Goal: Information Seeking & Learning: Find specific fact

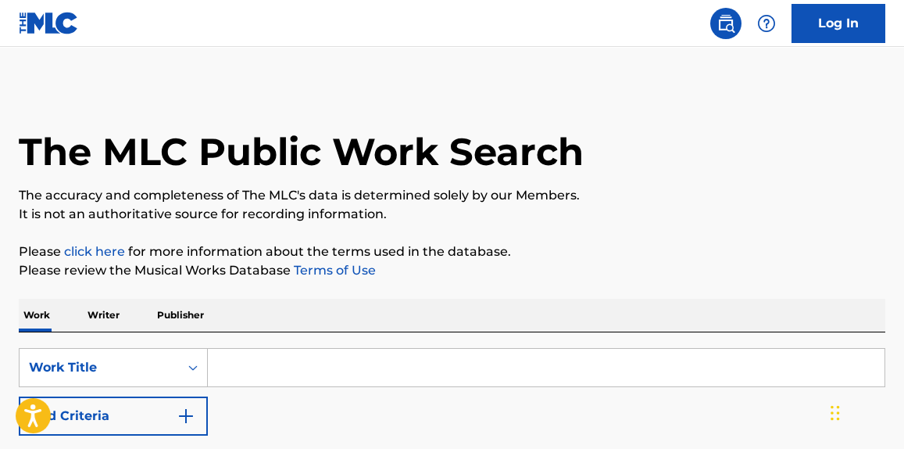
click at [129, 403] on button "Add Criteria" at bounding box center [113, 415] width 189 height 39
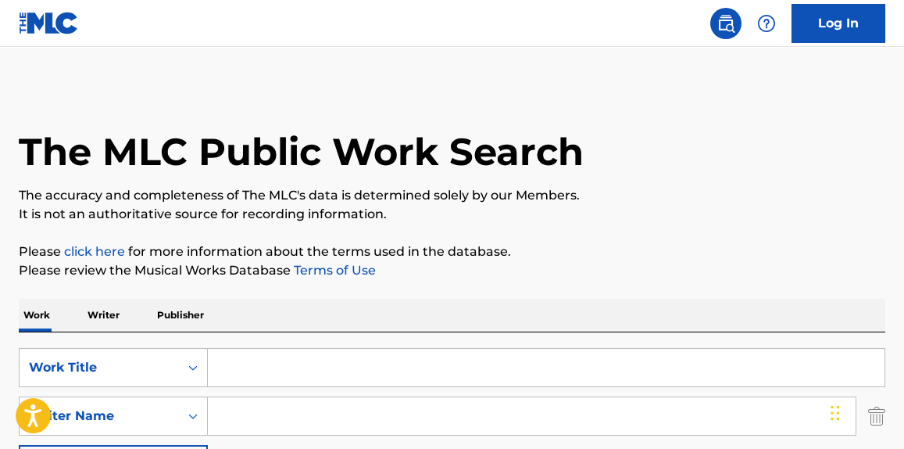
click at [295, 406] on input "Search Form" at bounding box center [532, 416] width 648 height 38
paste input "Victoria Zaro"
type input "Victoria Zaro"
click at [331, 353] on input "Search Form" at bounding box center [546, 368] width 677 height 38
click at [340, 366] on input "Search Form" at bounding box center [546, 368] width 677 height 38
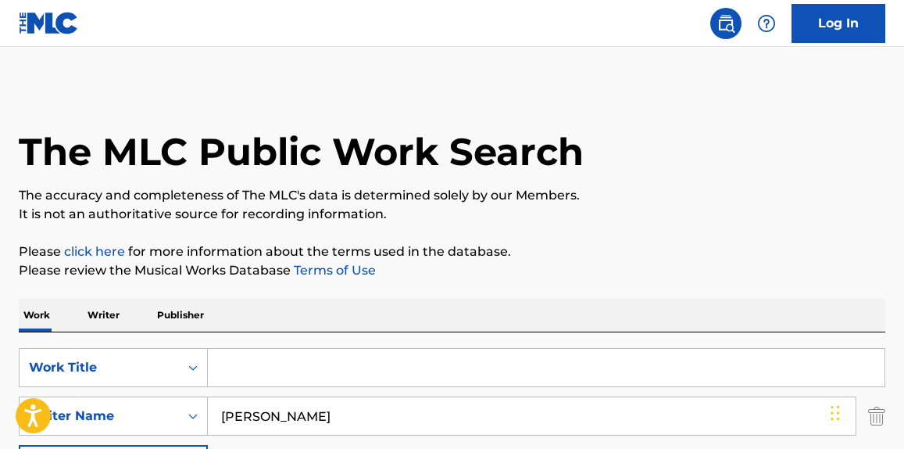
paste input "Horror Movie"
type input "Horror Movie"
click at [453, 178] on div "The MLC Public Work Search" at bounding box center [452, 143] width 867 height 114
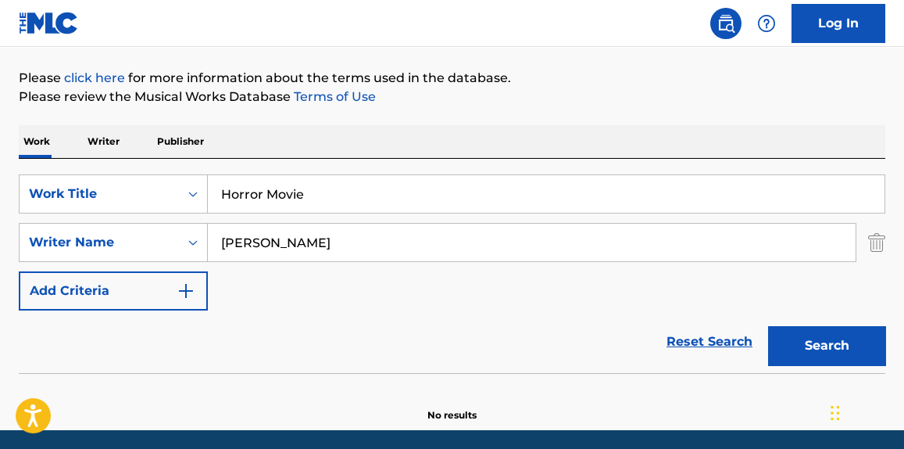
scroll to position [229, 0]
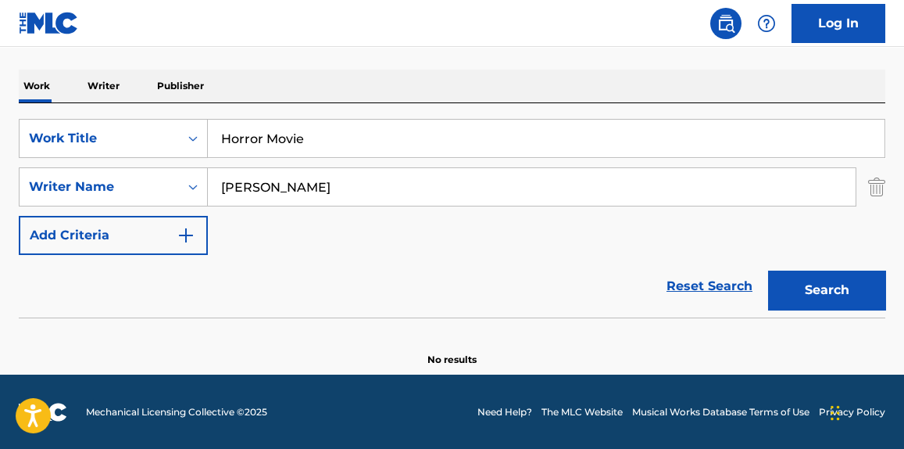
click at [814, 269] on div "Search" at bounding box center [823, 286] width 125 height 63
click at [818, 283] on button "Search" at bounding box center [826, 289] width 117 height 39
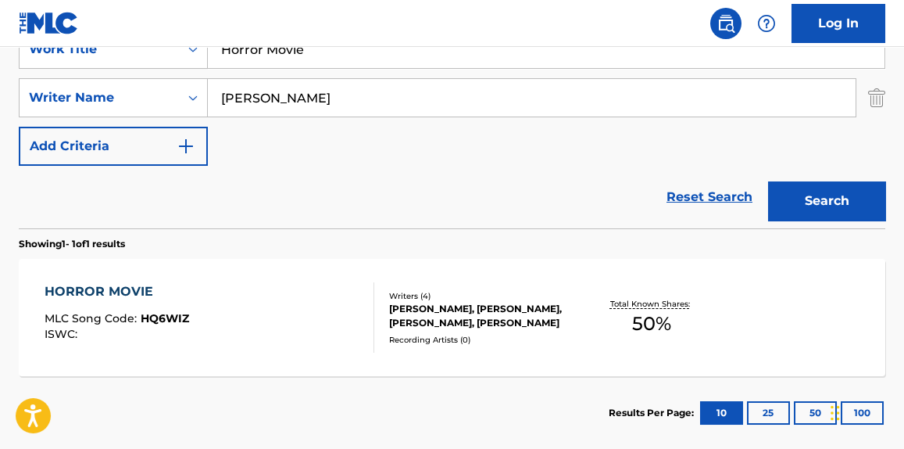
scroll to position [347, 0]
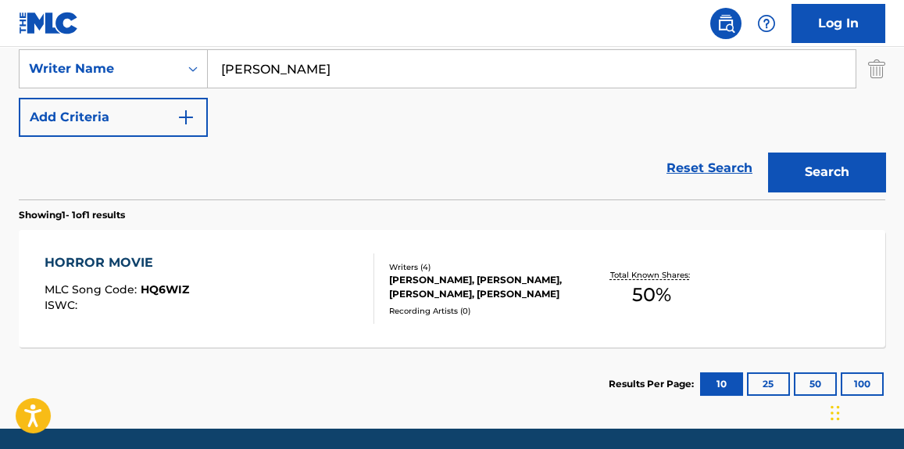
click at [282, 310] on div "HORROR MOVIE MLC Song Code : HQ6WIZ ISWC :" at bounding box center [209, 288] width 329 height 70
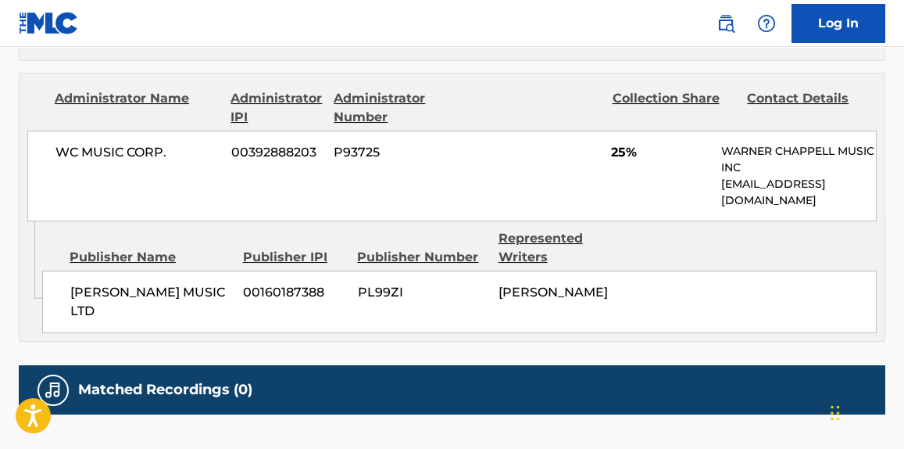
scroll to position [1649, 0]
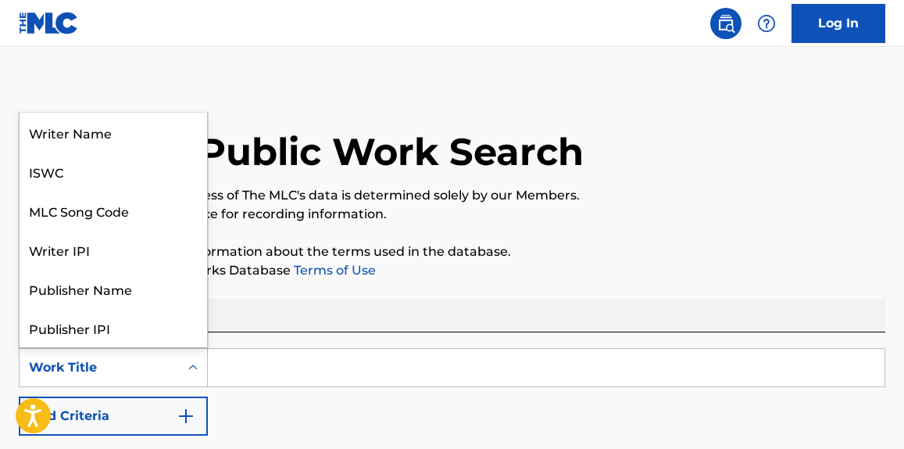
click at [153, 366] on div "Work Title" at bounding box center [99, 367] width 141 height 19
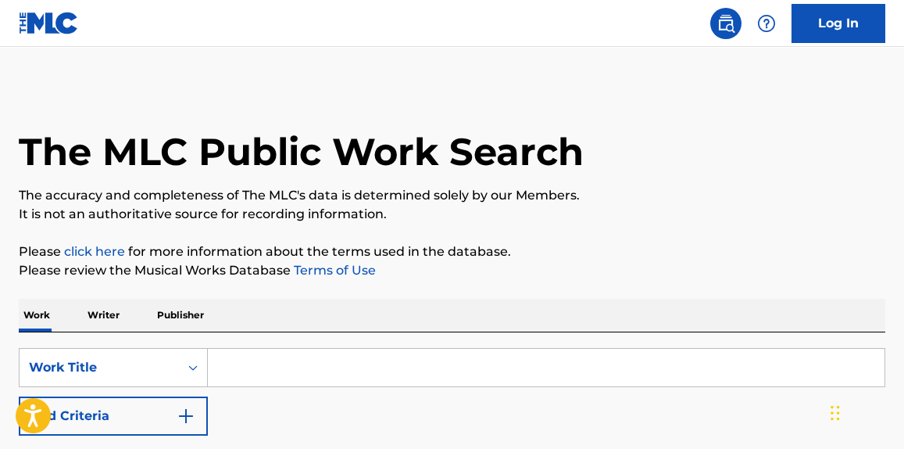
click at [338, 367] on input "Search Form" at bounding box center [546, 368] width 677 height 38
type input "anyway i can"
click at [630, 191] on p "The accuracy and completeness of The MLC's data is determined solely by our Mem…" at bounding box center [452, 195] width 867 height 19
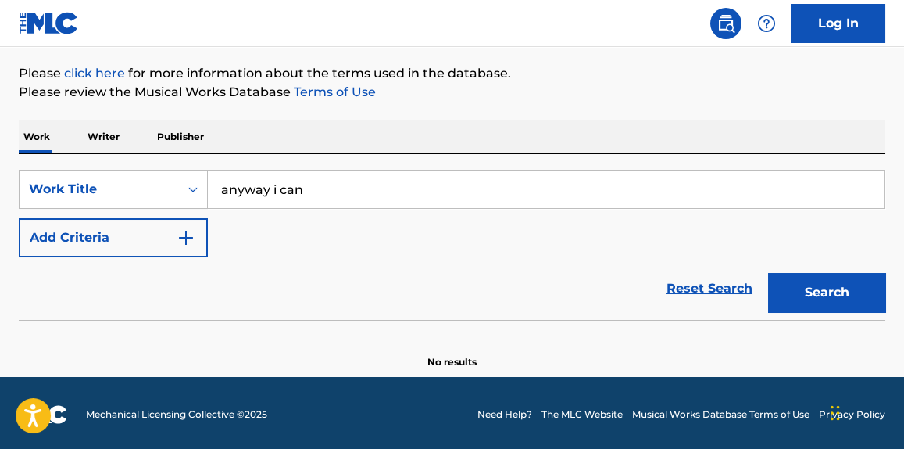
scroll to position [181, 0]
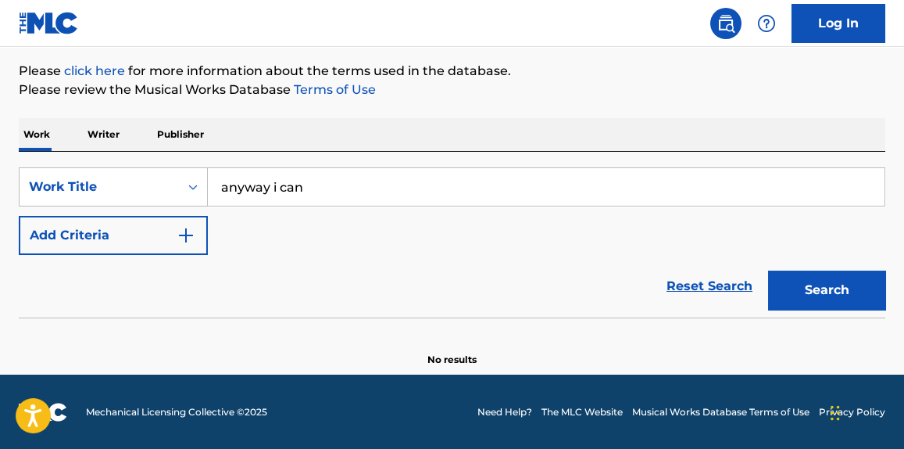
click at [83, 255] on div "Reset Search Search" at bounding box center [452, 286] width 867 height 63
click at [98, 236] on button "Add Criteria" at bounding box center [113, 235] width 189 height 39
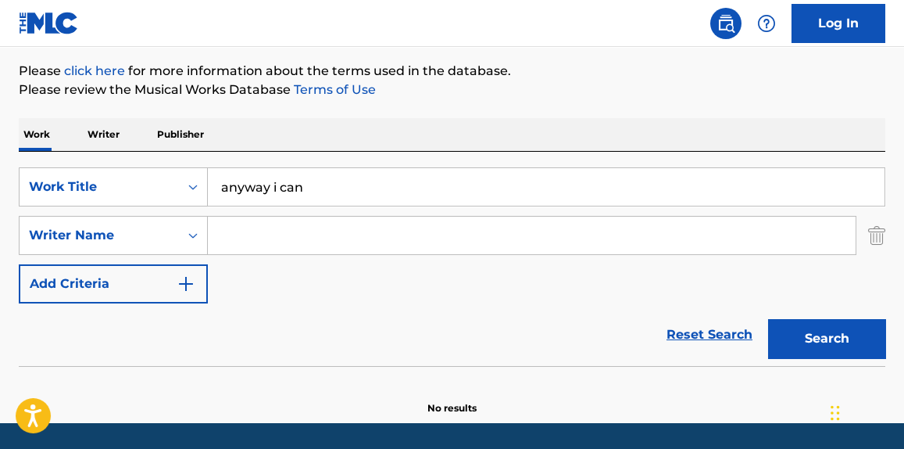
click at [358, 237] on input "Search Form" at bounding box center [532, 236] width 648 height 38
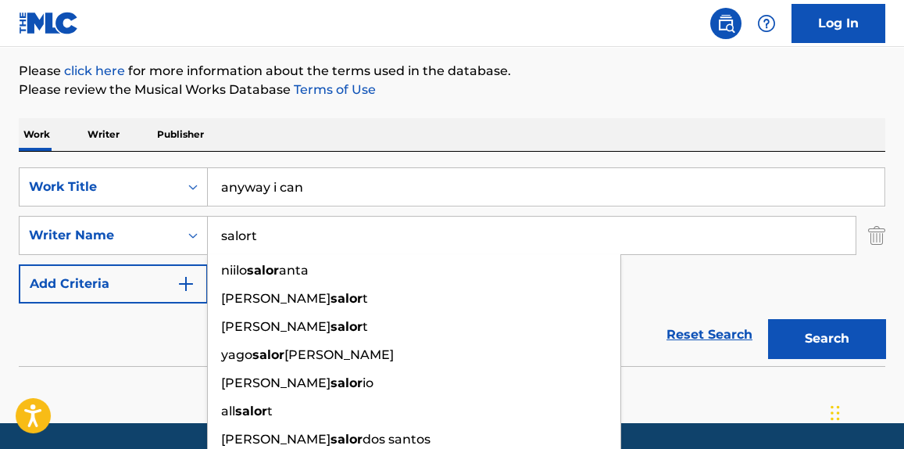
type input "salort"
click at [768, 319] on button "Search" at bounding box center [826, 338] width 117 height 39
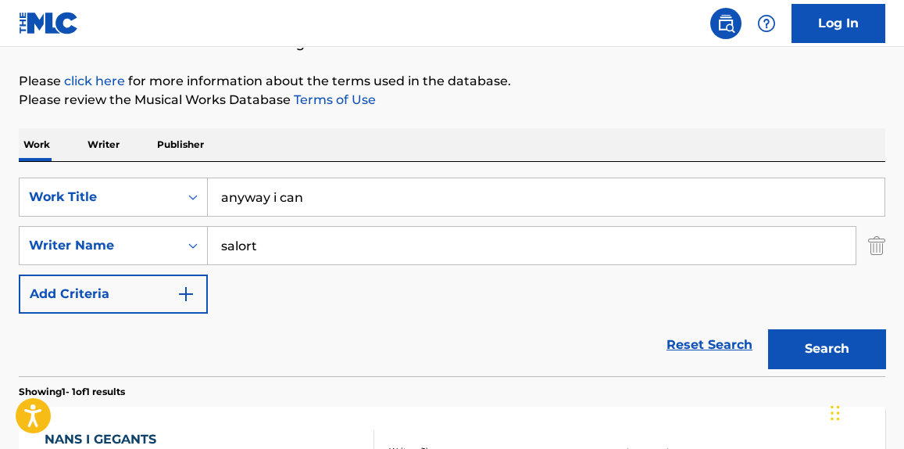
scroll to position [164, 0]
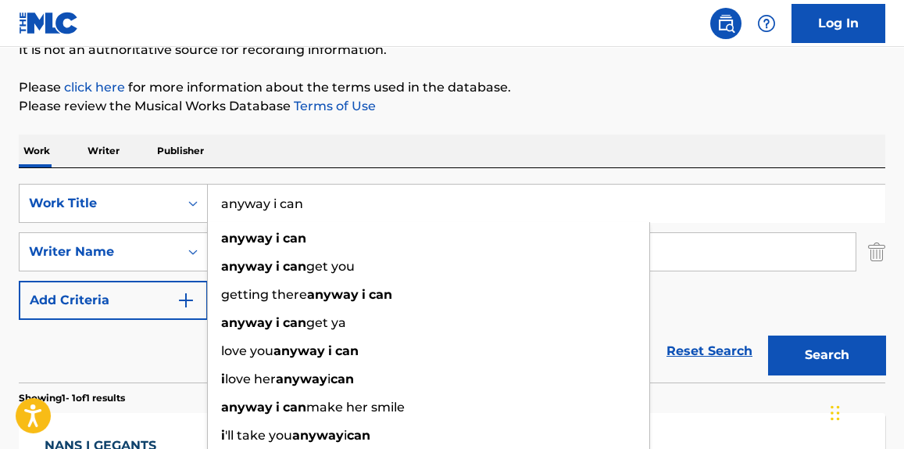
drag, startPoint x: 356, startPoint y: 207, endPoint x: 0, endPoint y: 192, distance: 356.8
click at [0, 192] on div "The MLC Public Work Search The accuracy and completeness of The MLC's data is d…" at bounding box center [452, 263] width 904 height 682
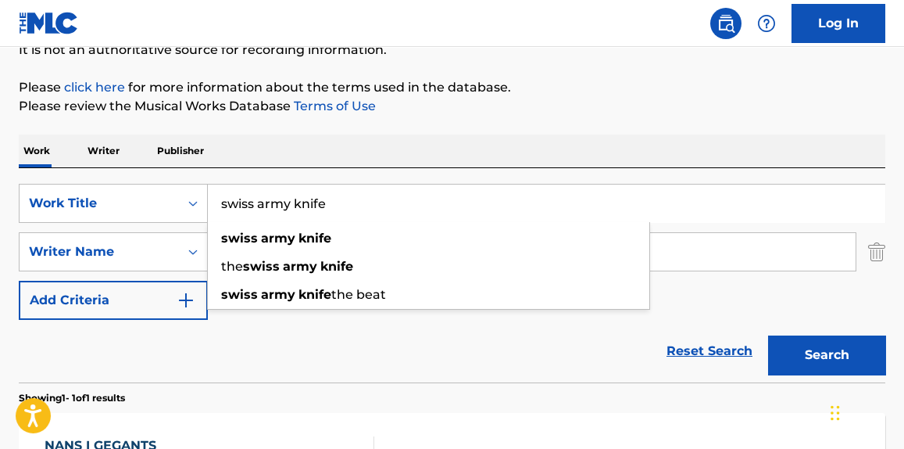
type input "swiss army knife"
click at [768, 335] on button "Search" at bounding box center [826, 354] width 117 height 39
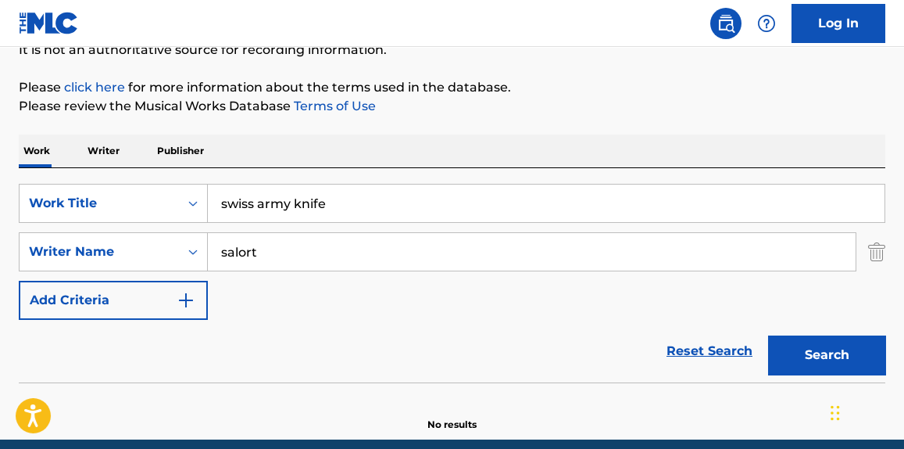
click at [412, 273] on div "SearchWithCriteria1760bc84-026b-4a37-bb00-1648fee1ac3c Work Title swiss army kn…" at bounding box center [452, 252] width 867 height 136
click at [244, 217] on input "swiss army knife" at bounding box center [546, 203] width 677 height 38
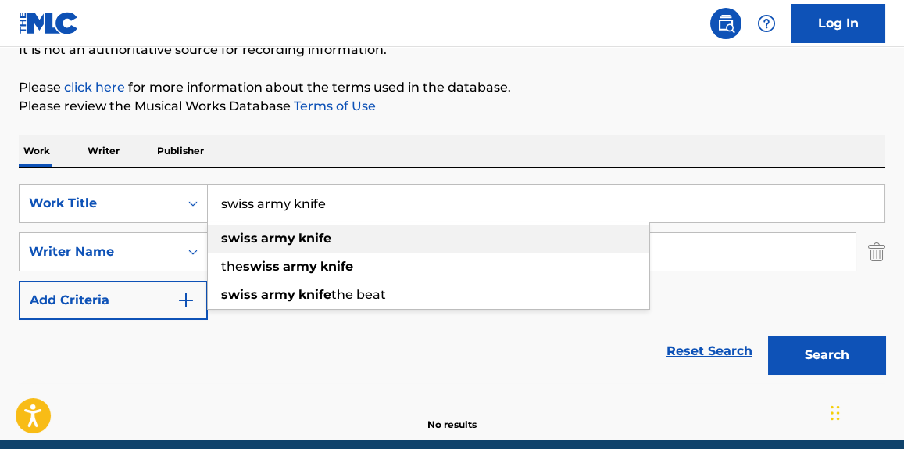
click at [226, 234] on strong "swiss" at bounding box center [239, 238] width 37 height 15
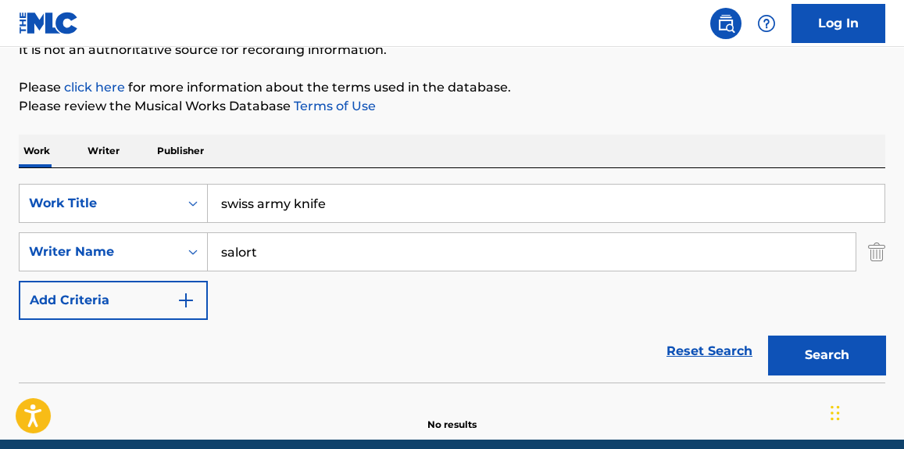
click at [849, 362] on button "Search" at bounding box center [826, 354] width 117 height 39
drag, startPoint x: 252, startPoint y: 252, endPoint x: 134, endPoint y: 252, distance: 118.0
click at [134, 253] on div "SearchWithCriteria4fc423a6-d73d-4f81-bdf8-4f4a76535d8b Writer Name salort" at bounding box center [452, 251] width 867 height 39
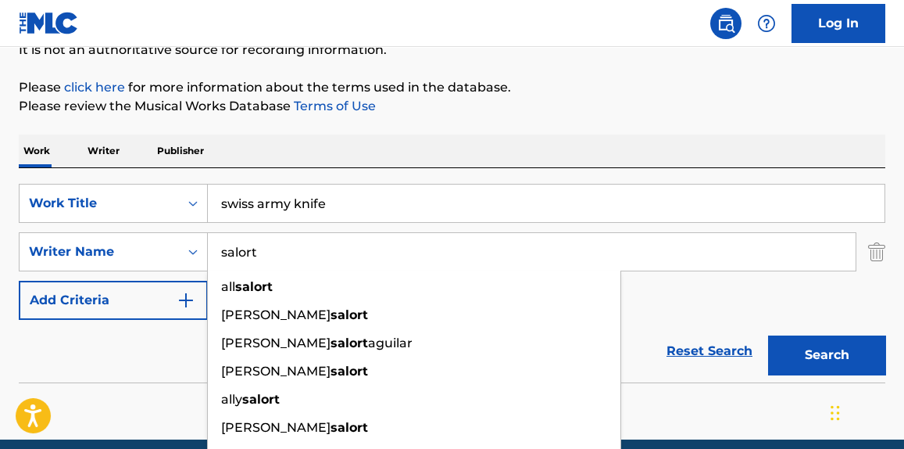
paste input "[PERSON_NAME]"
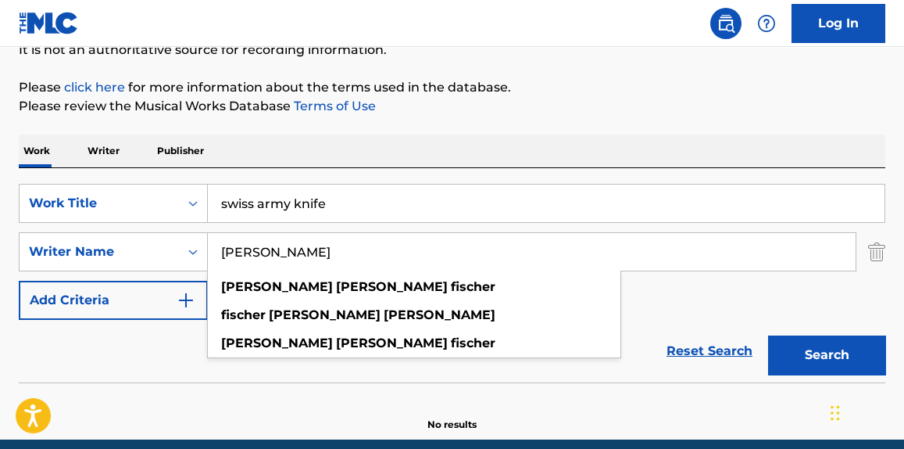
type input "[PERSON_NAME]"
drag, startPoint x: 777, startPoint y: 348, endPoint x: 757, endPoint y: 351, distance: 19.8
click at [775, 349] on button "Search" at bounding box center [826, 354] width 117 height 39
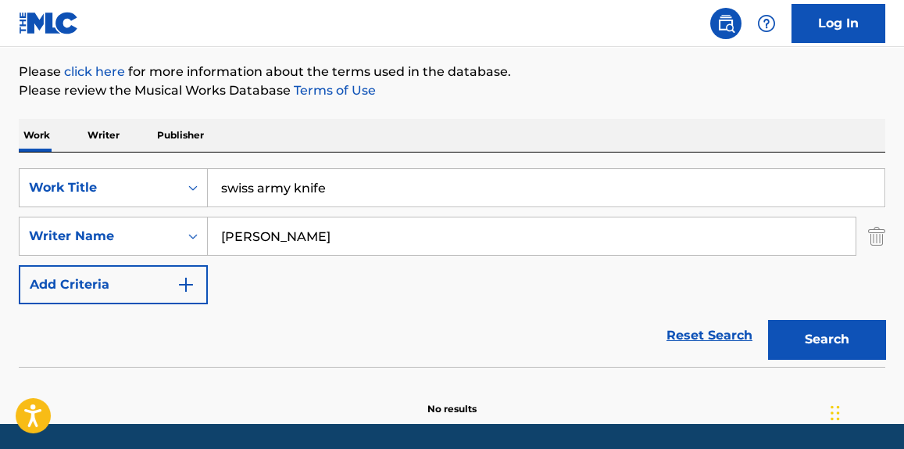
scroll to position [229, 0]
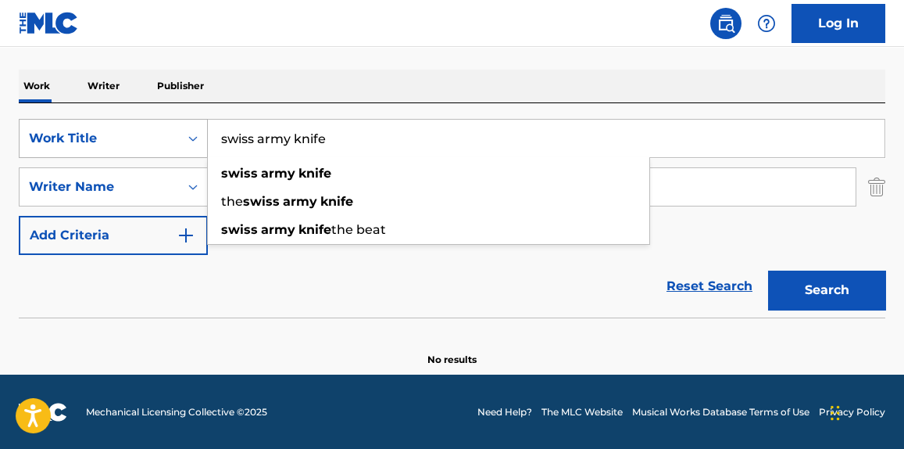
drag, startPoint x: 423, startPoint y: 129, endPoint x: 78, endPoint y: 156, distance: 345.7
click at [78, 156] on div "SearchWithCriteria1760bc84-026b-4a37-bb00-1648fee1ac3c Work Title swiss army kn…" at bounding box center [452, 138] width 867 height 39
paste input "Any Way I Can"
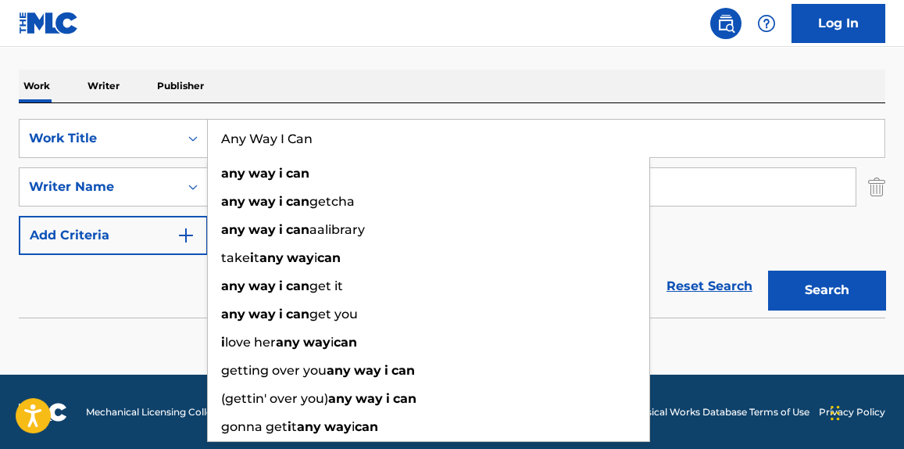
type input "Any Way I Can"
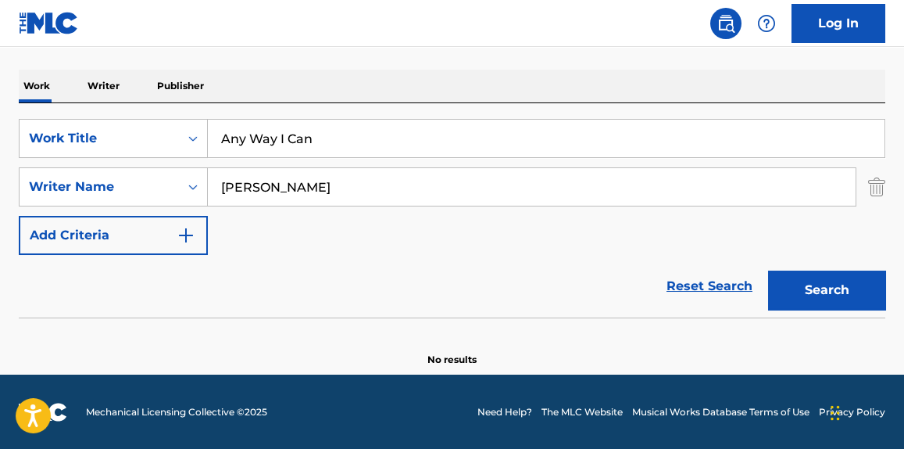
click at [476, 66] on div "The MLC Public Work Search The accuracy and completeness of The MLC's data is d…" at bounding box center [452, 112] width 904 height 510
click at [423, 196] on input "[PERSON_NAME]" at bounding box center [532, 187] width 648 height 38
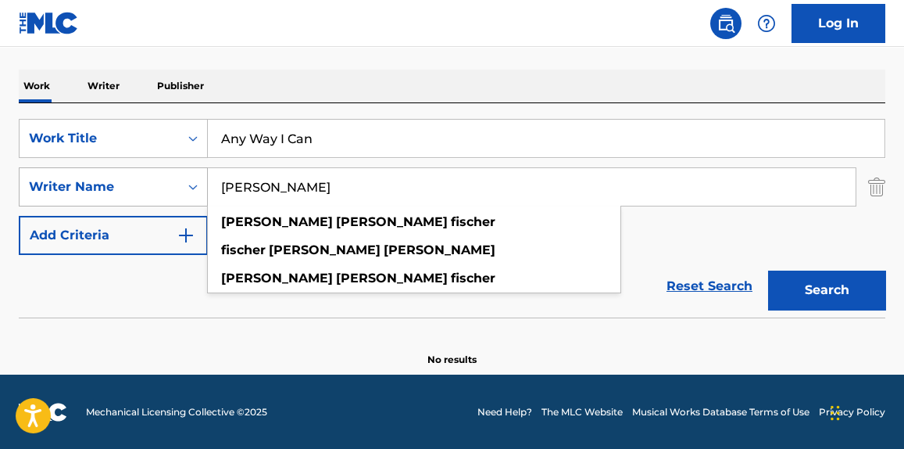
paste input "[PERSON_NAME]"
drag, startPoint x: 425, startPoint y: 183, endPoint x: 127, endPoint y: 188, distance: 298.6
click at [59, 194] on div "SearchWithCriteria4fc423a6-d73d-4f81-bdf8-4f4a76535d8b Writer Name [PERSON_NAME…" at bounding box center [452, 186] width 867 height 39
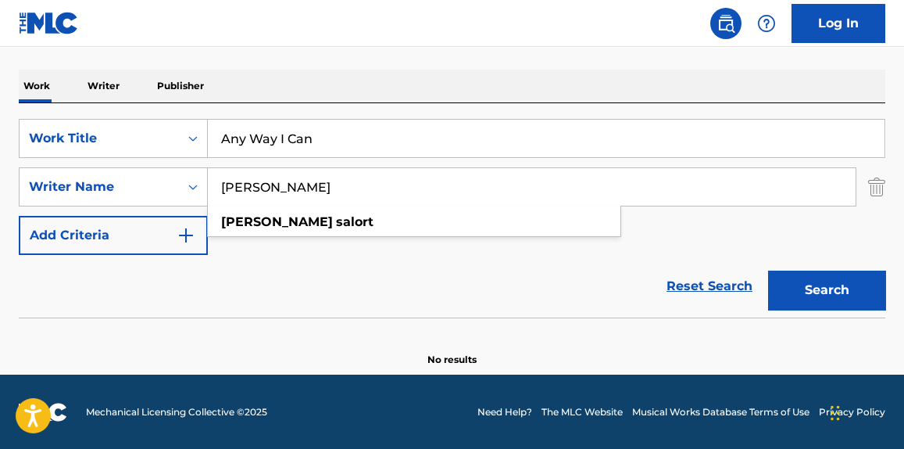
type input "[PERSON_NAME]"
click at [831, 290] on button "Search" at bounding box center [826, 289] width 117 height 39
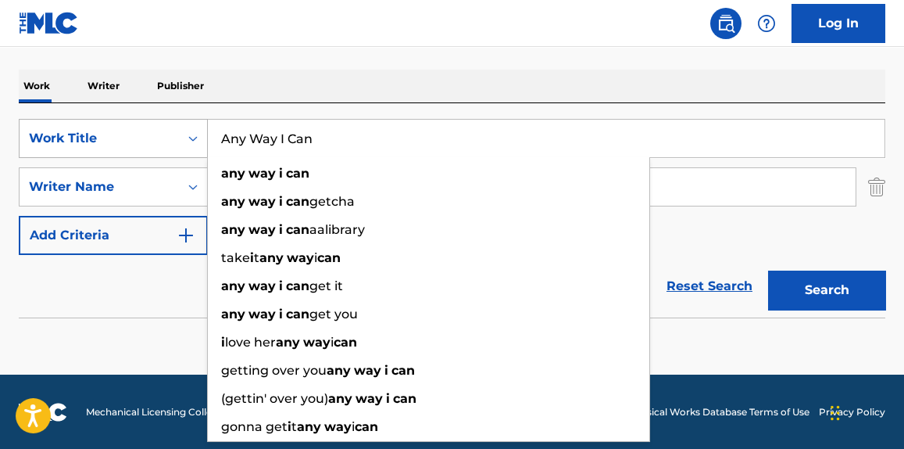
drag, startPoint x: 431, startPoint y: 140, endPoint x: 152, endPoint y: 138, distance: 278.3
click at [152, 138] on div "SearchWithCriteria1760bc84-026b-4a37-bb00-1648fee1ac3c Work Title Any Way I Can…" at bounding box center [452, 138] width 867 height 39
paste input "ME ESTOY RINDIENDO am0r :("
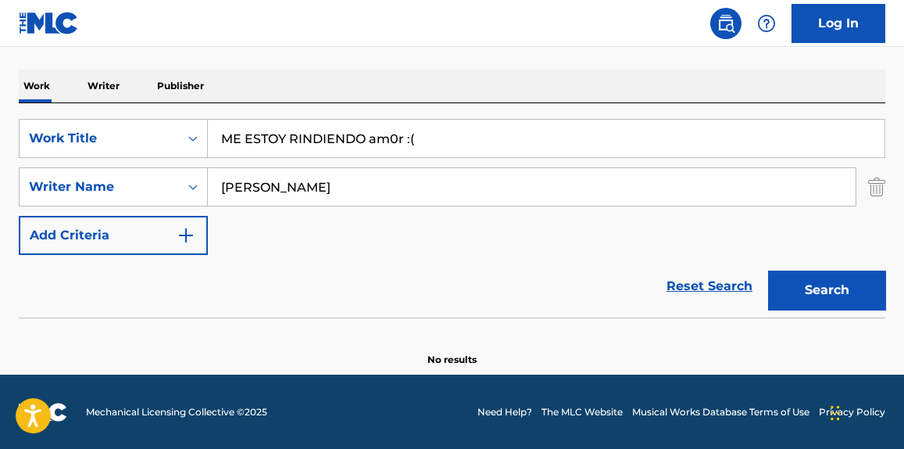
type input "ME ESTOY RINDIENDO am0r :("
drag, startPoint x: 370, startPoint y: 199, endPoint x: 176, endPoint y: 200, distance: 193.9
click at [176, 200] on div "SearchWithCriteria4fc423a6-d73d-4f81-bdf8-4f4a76535d8b Writer Name [PERSON_NAME…" at bounding box center [452, 186] width 867 height 39
click at [768, 270] on button "Search" at bounding box center [826, 289] width 117 height 39
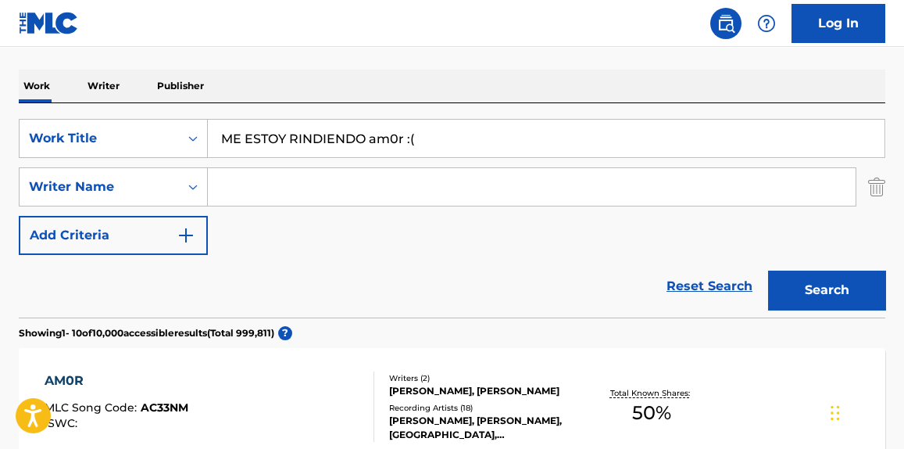
click at [353, 190] on input "Search Form" at bounding box center [532, 187] width 648 height 38
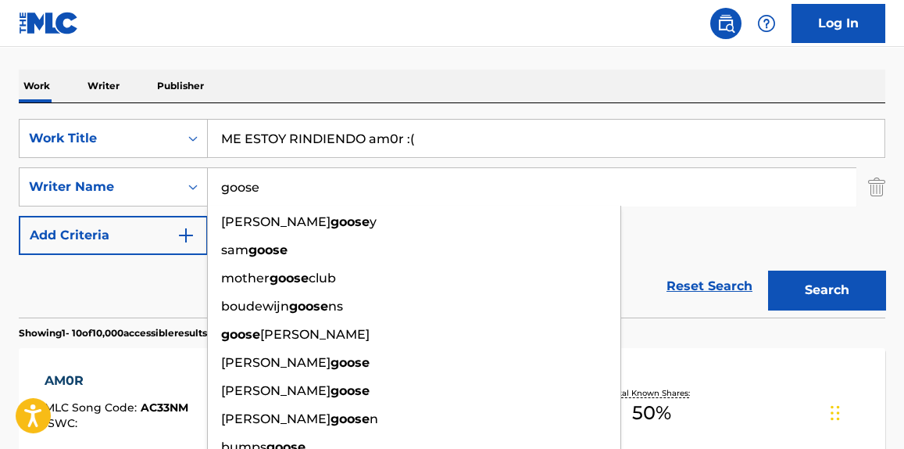
type input "goose"
click at [768, 270] on button "Search" at bounding box center [826, 289] width 117 height 39
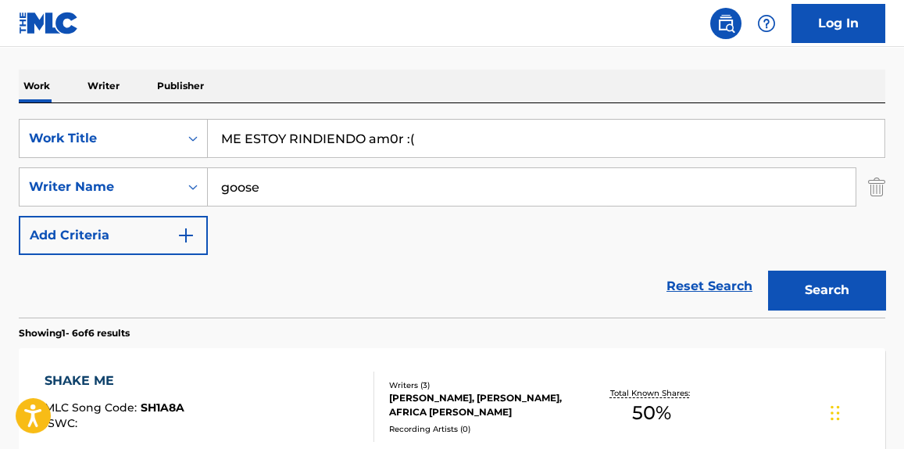
paste input "ALEFIKA"
drag, startPoint x: 467, startPoint y: 140, endPoint x: 113, endPoint y: 159, distance: 355.4
click at [113, 159] on div "SearchWithCriteria1760bc84-026b-4a37-bb00-1648fee1ac3c Work Title ME ESTOY RIND…" at bounding box center [452, 187] width 867 height 136
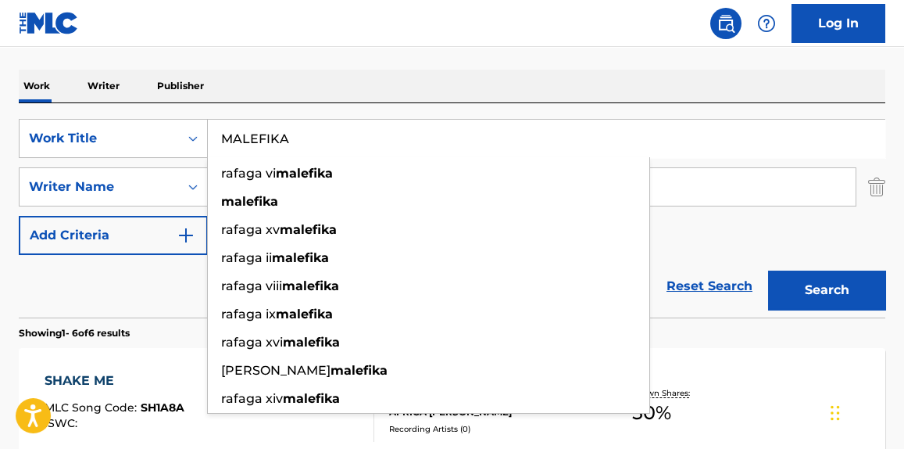
type input "MALEFIKA"
click at [837, 288] on button "Search" at bounding box center [826, 289] width 117 height 39
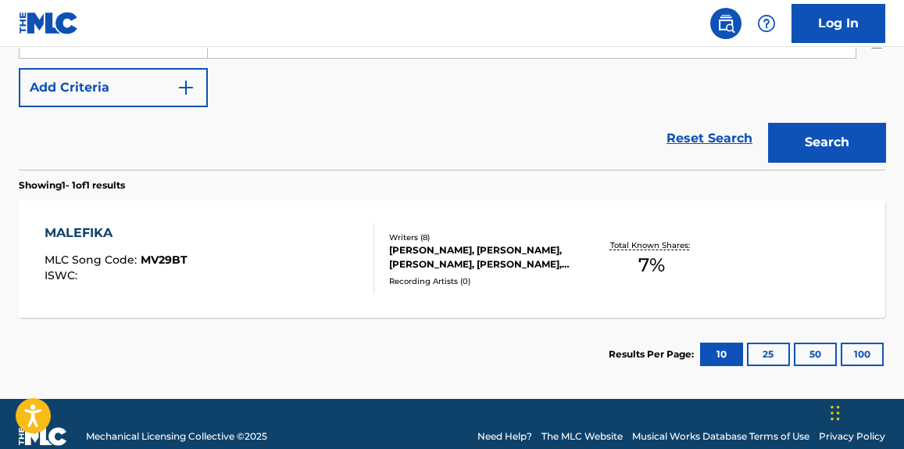
scroll to position [401, 0]
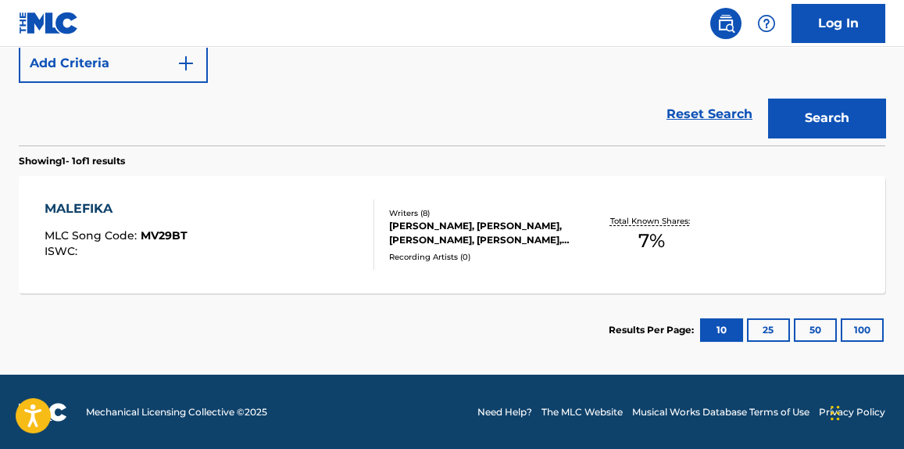
click at [331, 214] on div "MALEFIKA MLC Song Code : MV29BT ISWC :" at bounding box center [209, 234] width 329 height 70
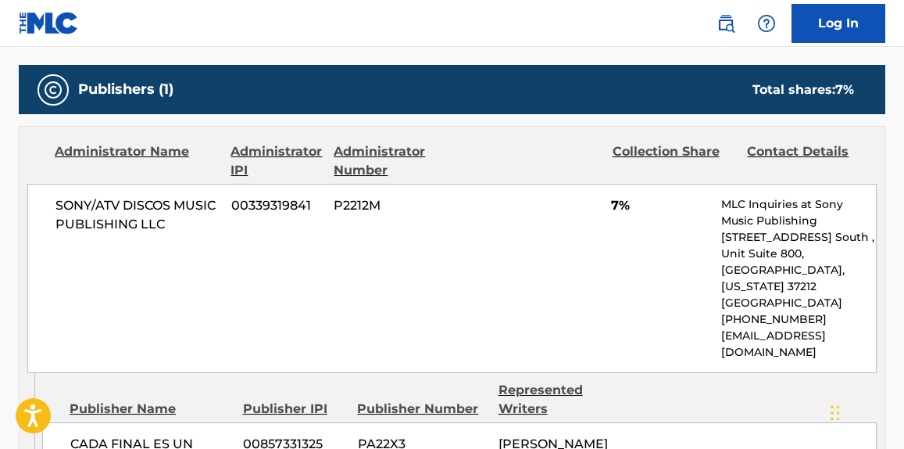
scroll to position [947, 0]
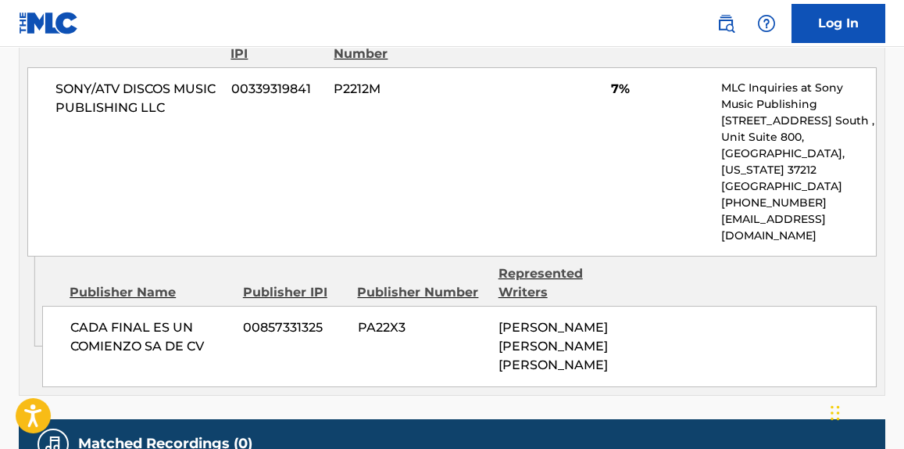
drag, startPoint x: 371, startPoint y: 234, endPoint x: 193, endPoint y: 176, distance: 187.4
click at [192, 177] on div "SONY/ATV DISCOS MUSIC PUBLISHING LLC 00339319841 P2212M 7% MLC Inquiries at Son…" at bounding box center [452, 161] width 850 height 189
click at [585, 132] on div "SONY/ATV DISCOS MUSIC PUBLISHING LLC 00339319841 P2212M 7% MLC Inquiries at Son…" at bounding box center [452, 161] width 850 height 189
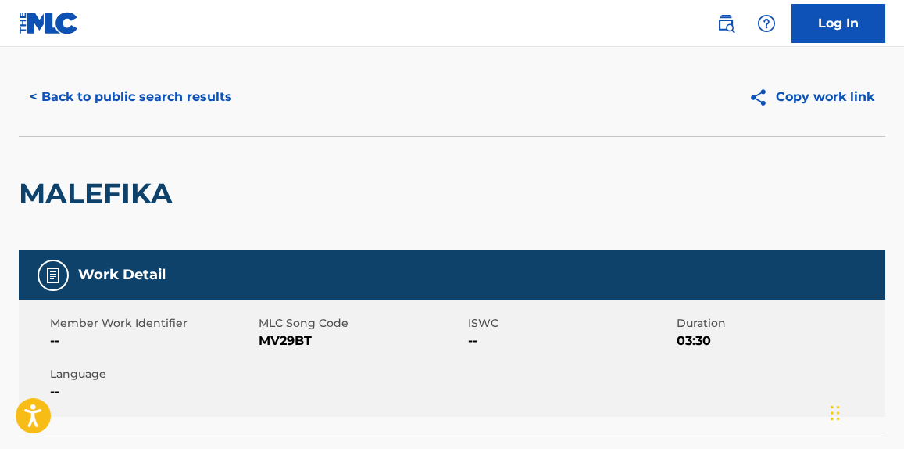
scroll to position [0, 0]
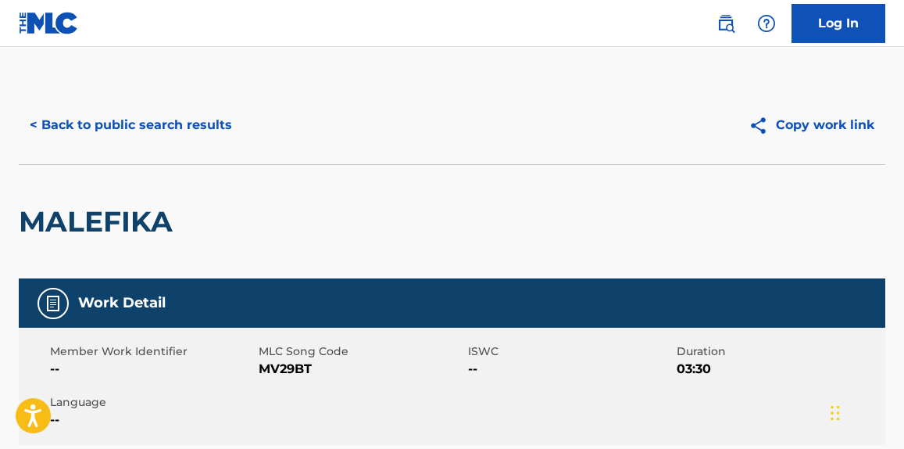
click at [158, 114] on button "< Back to public search results" at bounding box center [131, 125] width 224 height 39
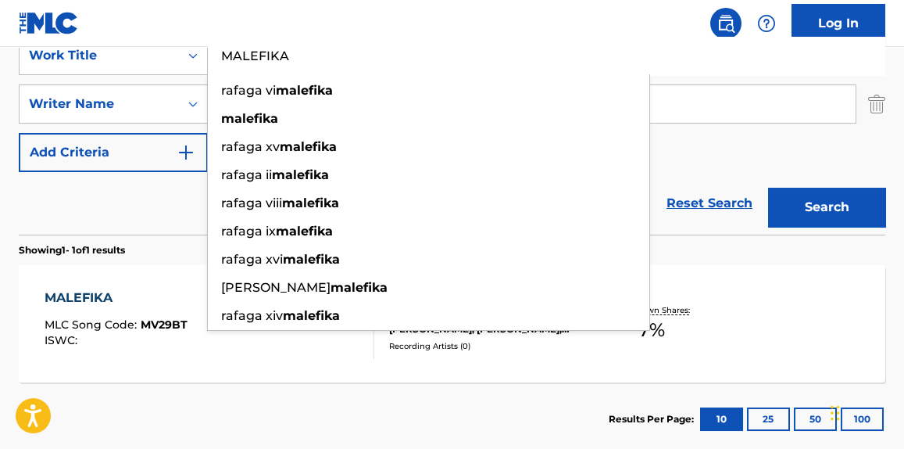
drag, startPoint x: 340, startPoint y: 69, endPoint x: 77, endPoint y: 77, distance: 263.6
click at [77, 77] on div "SearchWithCriteria1760bc84-026b-4a37-bb00-1648fee1ac3c Work Title MALEFIKA rafa…" at bounding box center [452, 104] width 867 height 136
paste input "NAVAJ"
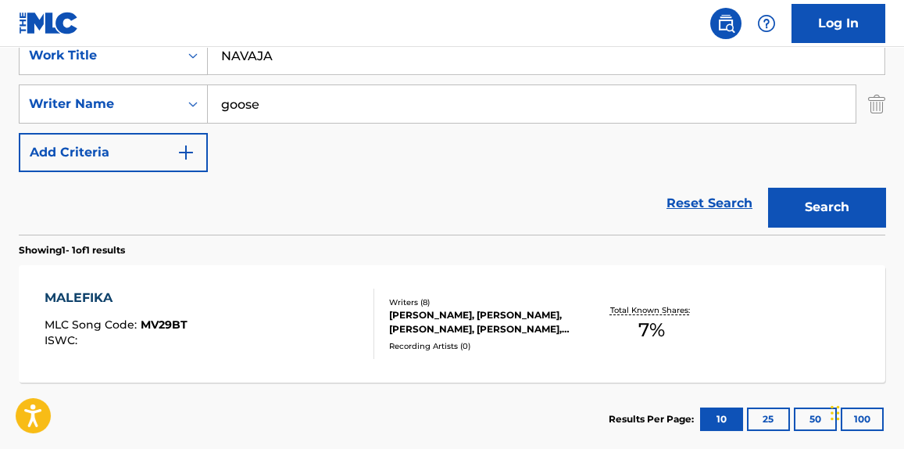
click at [816, 200] on button "Search" at bounding box center [826, 207] width 117 height 39
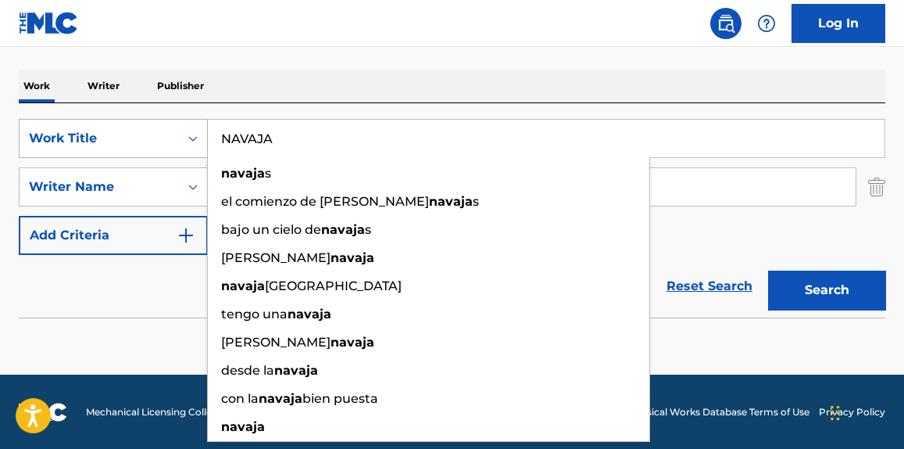
paste input "([PERSON_NAME])"
drag, startPoint x: 404, startPoint y: 137, endPoint x: 61, endPoint y: 141, distance: 343.2
click at [55, 141] on div "SearchWithCriteria1760bc84-026b-4a37-bb00-1648fee1ac3c Work Title NAVAJA ([PERS…" at bounding box center [452, 138] width 867 height 39
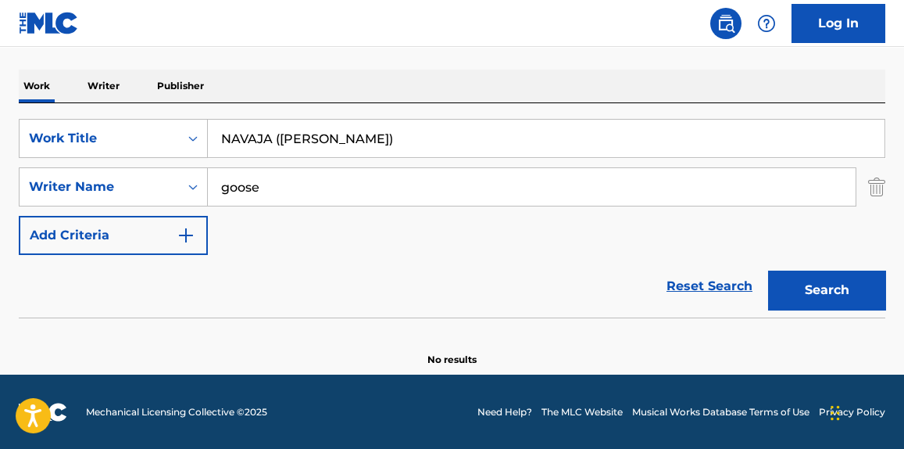
type input "NAVAJA ([PERSON_NAME])"
click at [823, 290] on button "Search" at bounding box center [826, 289] width 117 height 39
drag, startPoint x: 338, startPoint y: 192, endPoint x: 248, endPoint y: 196, distance: 90.8
click at [88, 199] on div "SearchWithCriteria4fc423a6-d73d-4f81-bdf8-4f4a76535d8b Writer Name" at bounding box center [452, 186] width 867 height 39
click at [836, 294] on button "Search" at bounding box center [826, 289] width 117 height 39
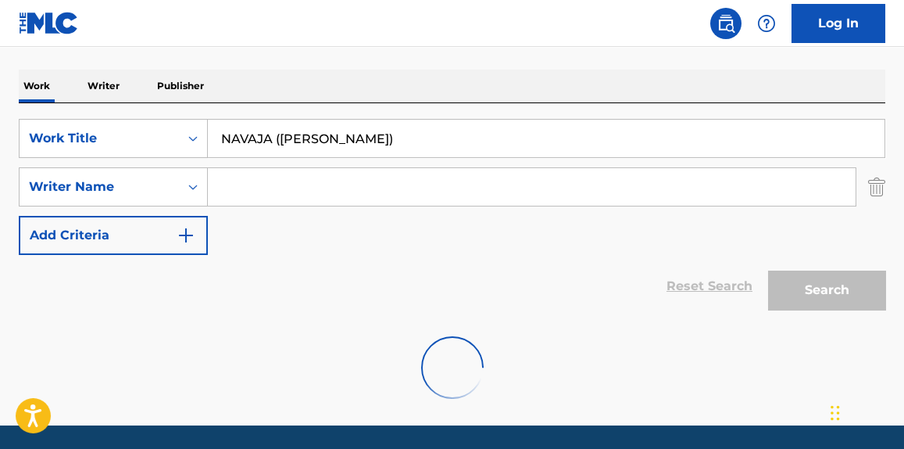
click at [836, 294] on button "Search" at bounding box center [826, 289] width 117 height 39
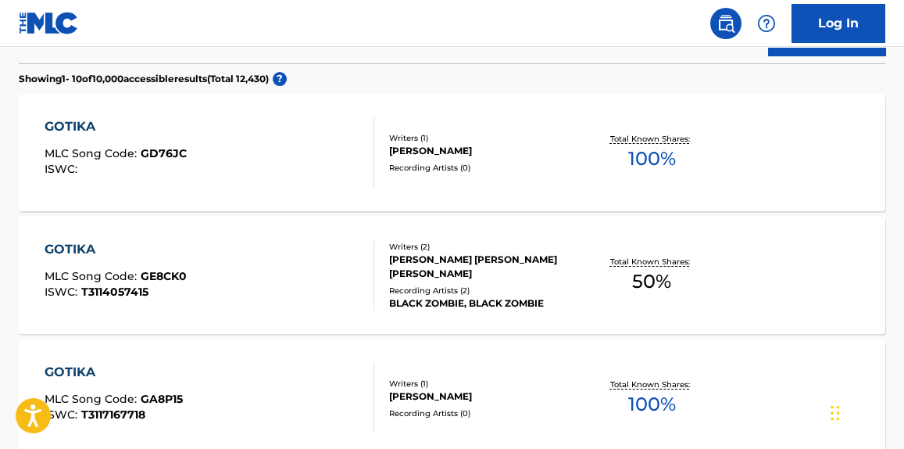
scroll to position [0, 0]
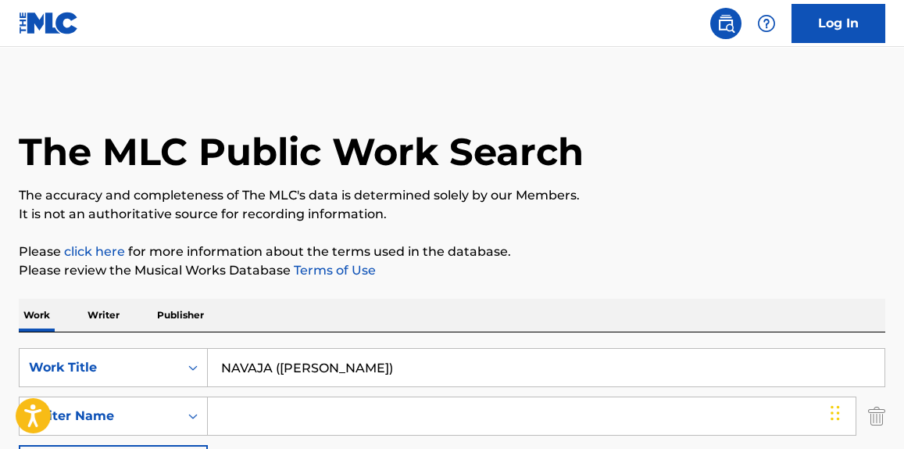
drag, startPoint x: 395, startPoint y: 361, endPoint x: 97, endPoint y: 322, distance: 300.4
paste input "VEINTIALGO"
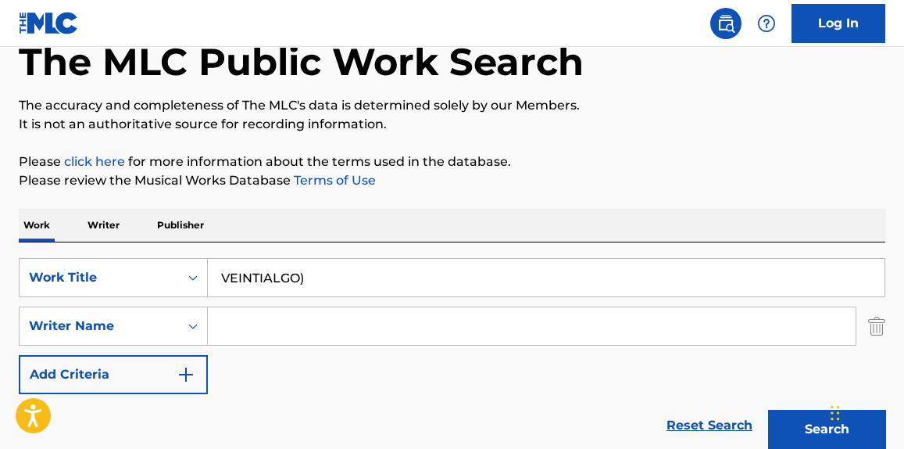
scroll to position [118, 0]
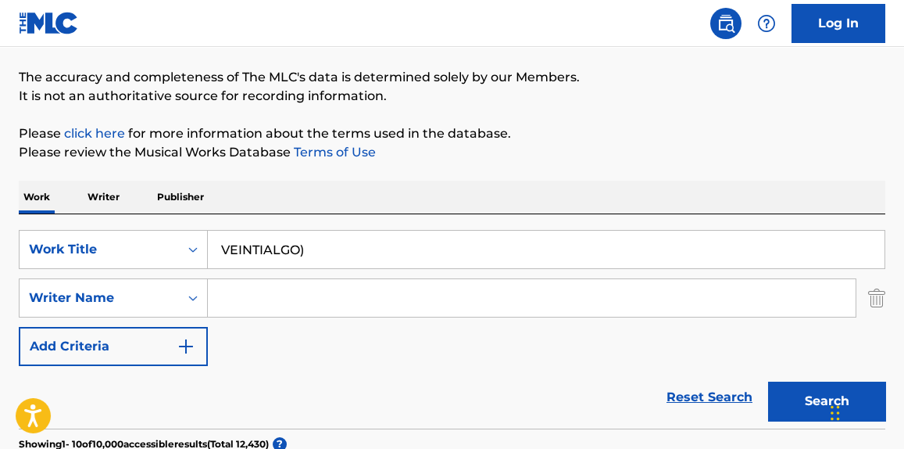
click at [371, 248] on input "VEINTIALGO)" at bounding box center [546, 250] width 677 height 38
type input "VEINTIALGO"
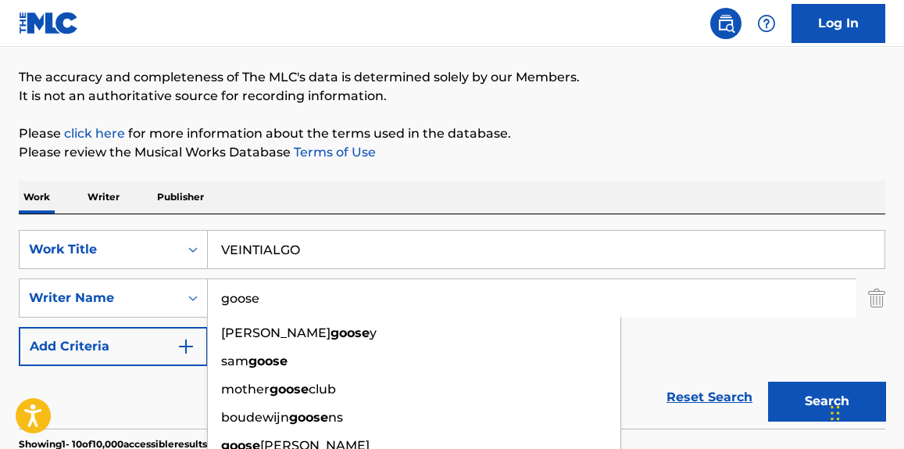
type input "goose"
click at [768, 381] on button "Search" at bounding box center [826, 400] width 117 height 39
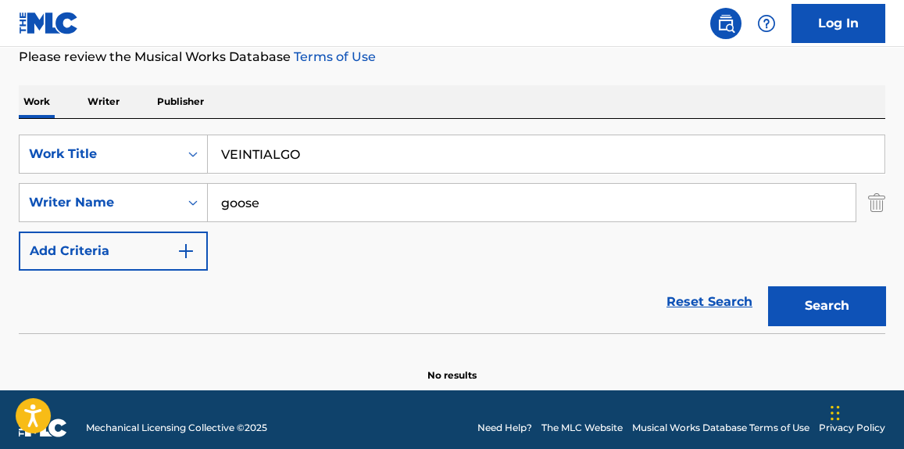
scroll to position [229, 0]
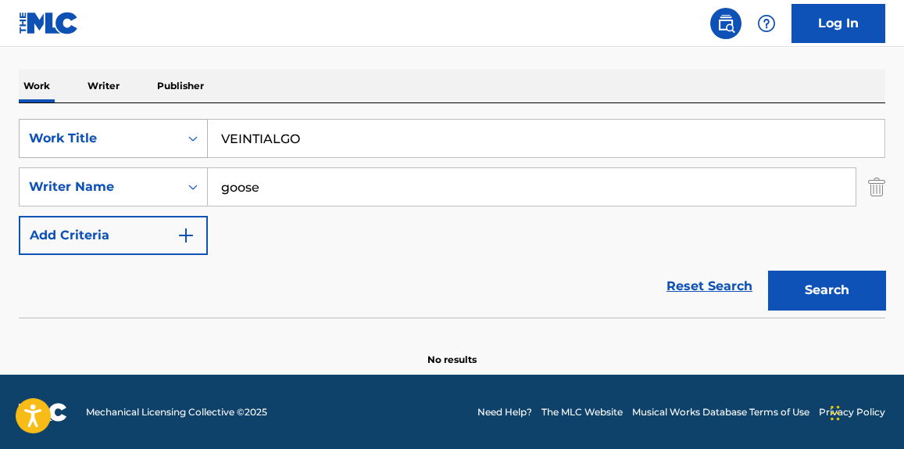
drag, startPoint x: 349, startPoint y: 124, endPoint x: 159, endPoint y: 140, distance: 190.7
click at [149, 140] on div "SearchWithCriteria1760bc84-026b-4a37-bb00-1648fee1ac3c Work Title VEINTIALGO" at bounding box center [452, 138] width 867 height 39
click at [92, 89] on p "Writer" at bounding box center [103, 86] width 41 height 33
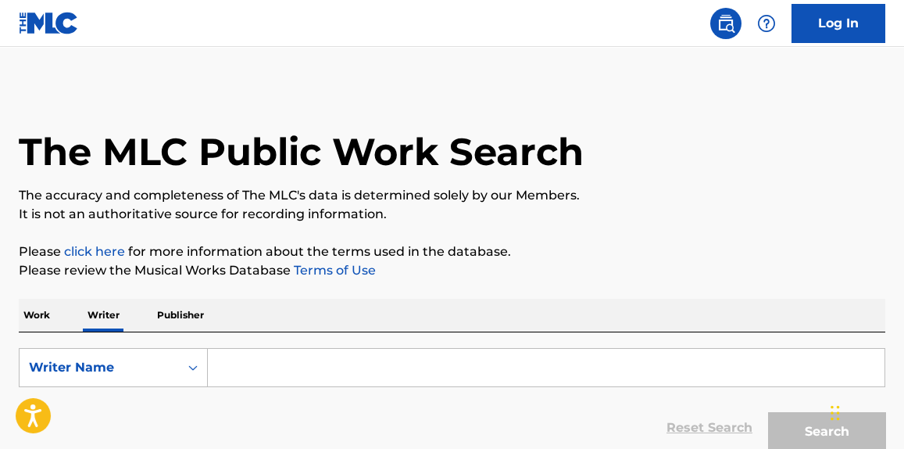
click at [384, 368] on input "Search Form" at bounding box center [546, 368] width 677 height 38
paste input "[PERSON_NAME]"
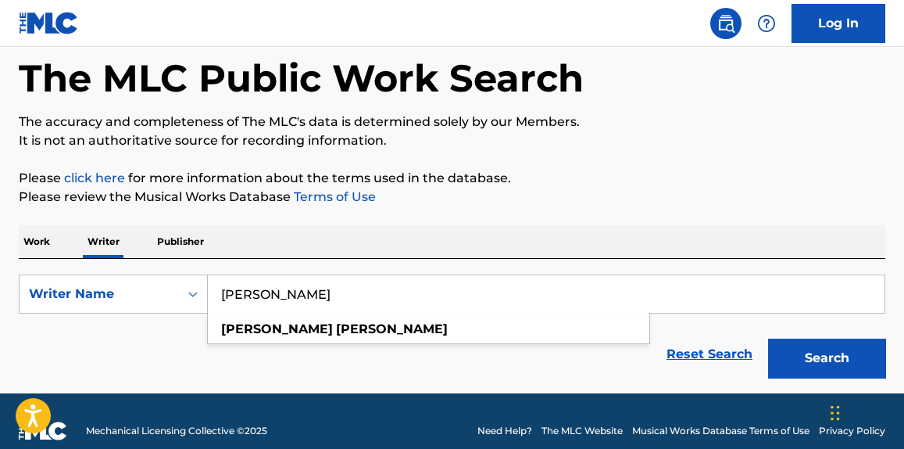
scroll to position [92, 0]
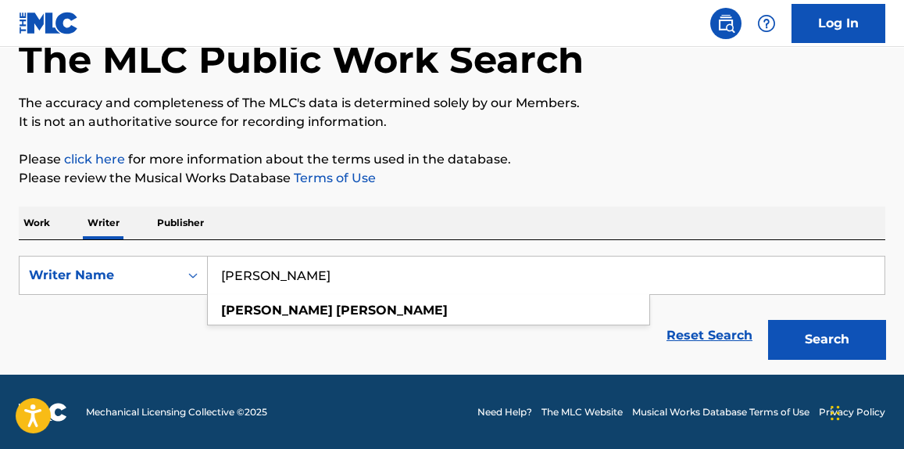
type input "[PERSON_NAME]"
click at [845, 335] on button "Search" at bounding box center [826, 339] width 117 height 39
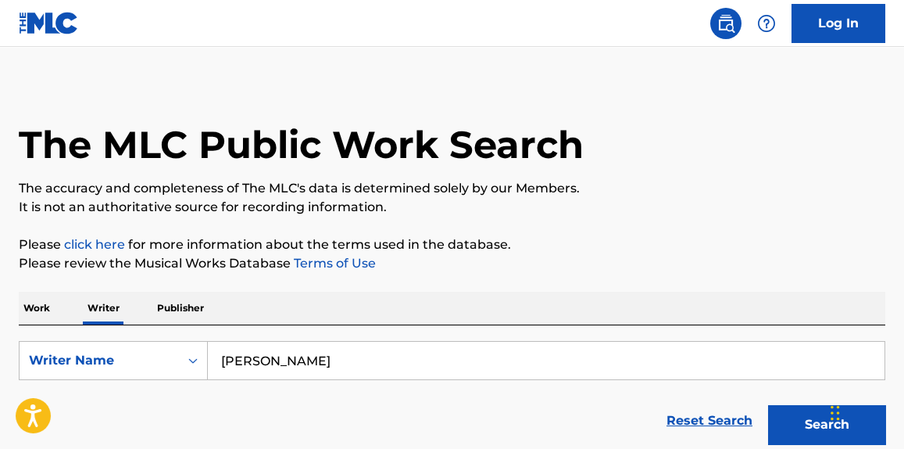
scroll to position [0, 0]
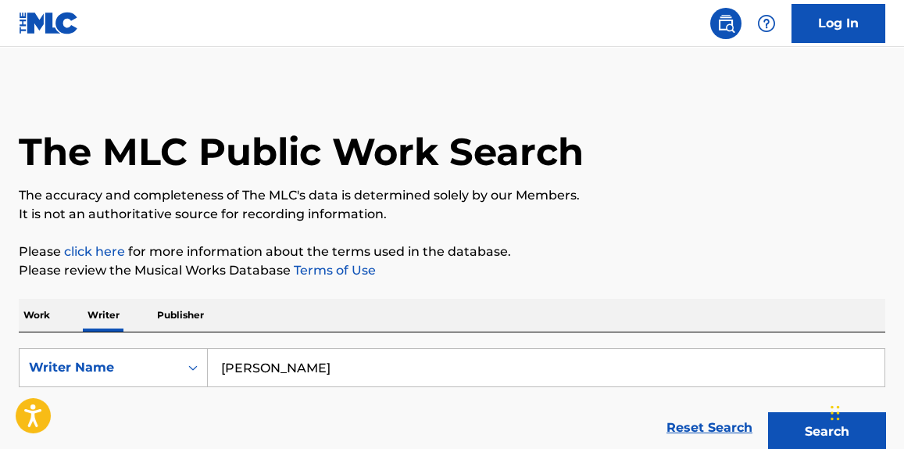
click at [41, 328] on p "Work" at bounding box center [37, 315] width 36 height 33
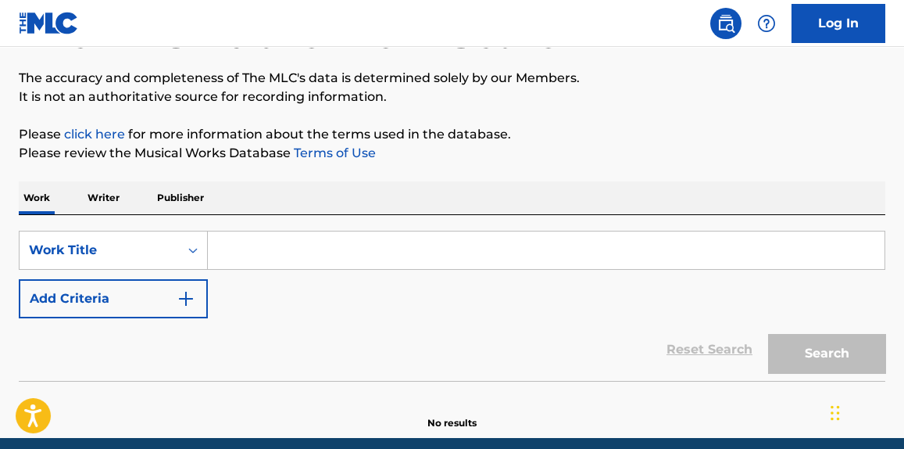
scroll to position [181, 0]
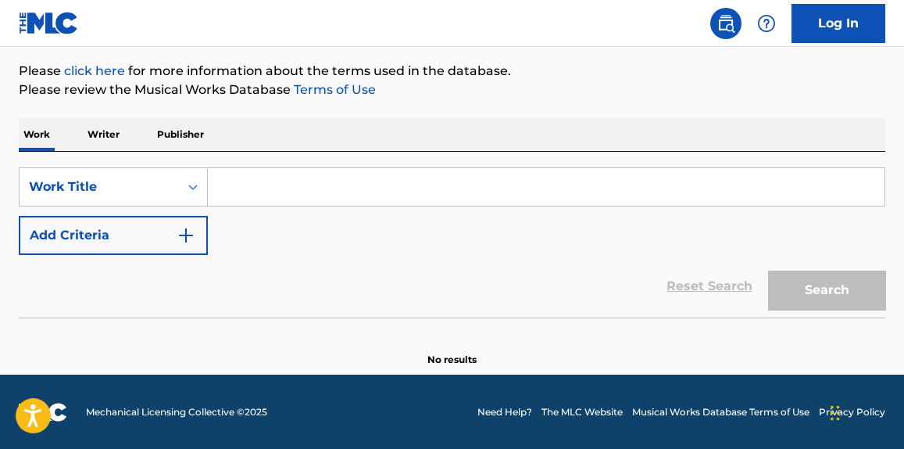
click at [322, 175] on input "Search Form" at bounding box center [546, 187] width 677 height 38
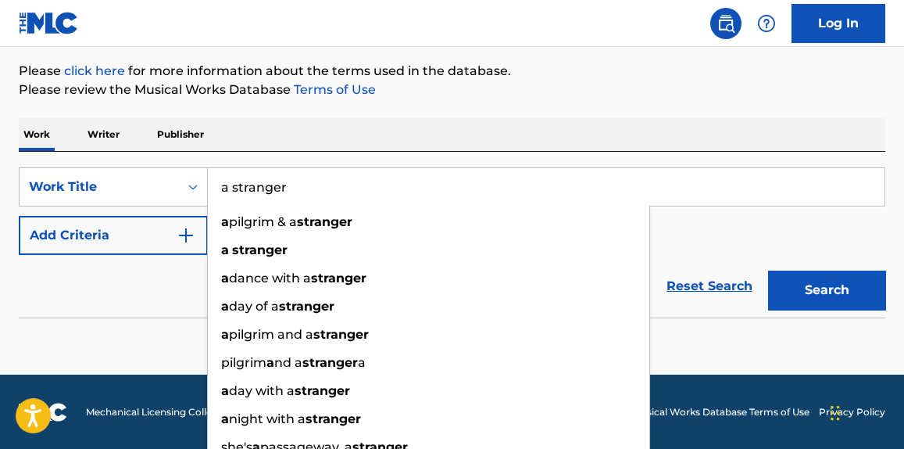
type input "a stranger"
click at [99, 237] on button "Add Criteria" at bounding box center [113, 235] width 189 height 39
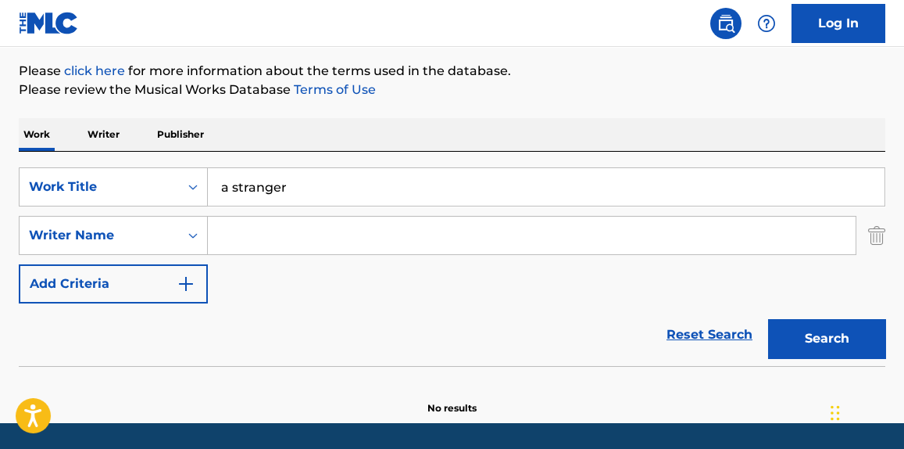
click at [262, 220] on input "Search Form" at bounding box center [532, 236] width 648 height 38
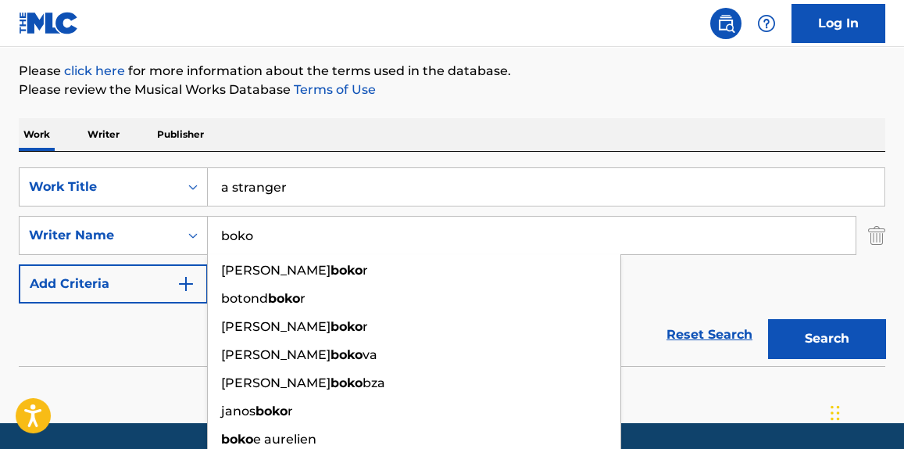
type input "boko"
click at [768, 319] on button "Search" at bounding box center [826, 338] width 117 height 39
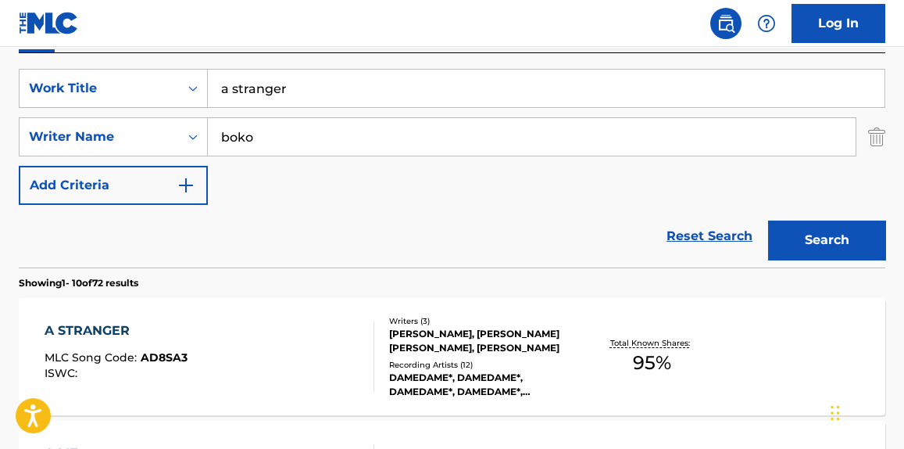
scroll to position [299, 0]
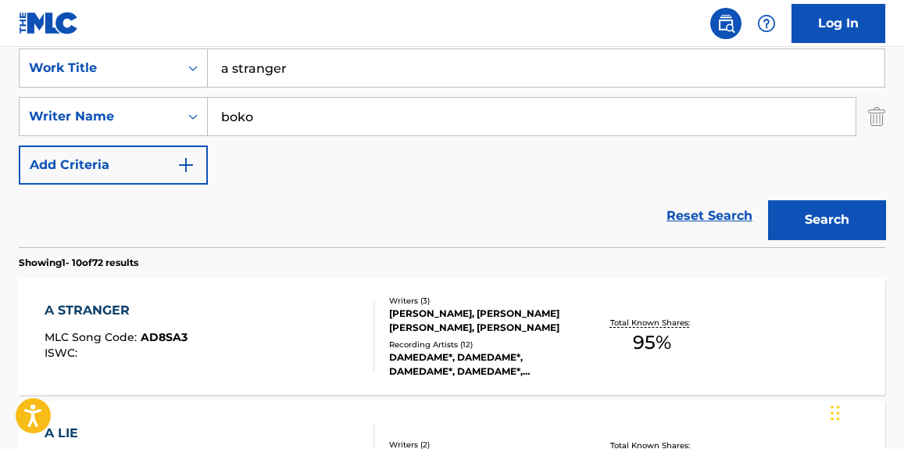
click at [260, 293] on div "A STRANGER MLC Song Code : AD8SA3 ISWC : Writers ( 3 ) [PERSON_NAME], [PERSON_N…" at bounding box center [452, 335] width 867 height 117
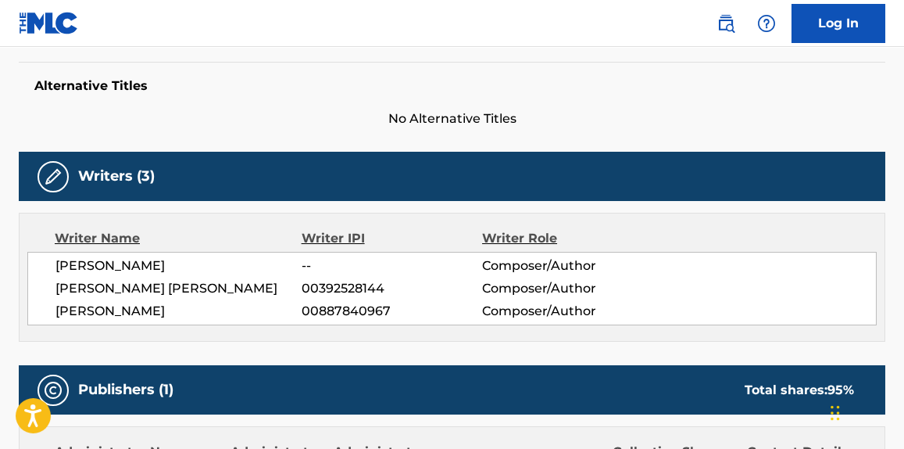
scroll to position [474, 0]
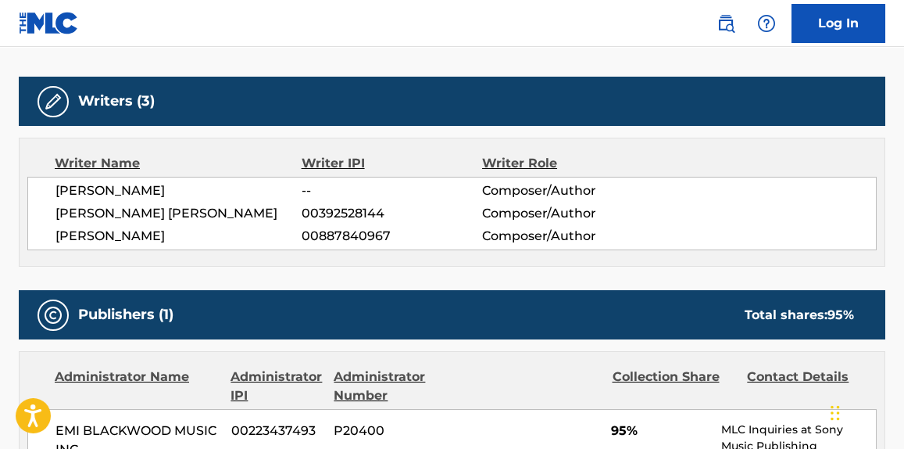
click at [187, 237] on span "[PERSON_NAME]" at bounding box center [178, 236] width 246 height 19
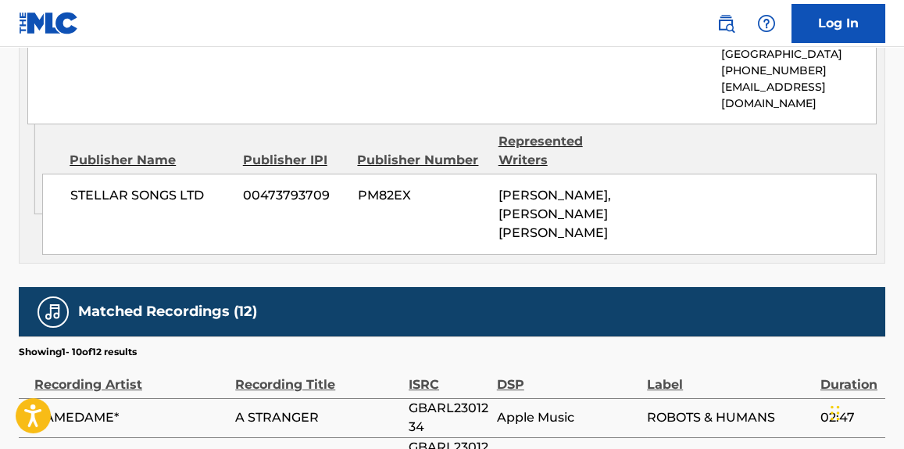
drag, startPoint x: 148, startPoint y: 260, endPoint x: 23, endPoint y: 249, distance: 125.5
click at [23, 249] on div "Work Detail Member Work Identifier -- MLC Song Code AD8SA3 ISWC -- Duration 03:…" at bounding box center [452, 88] width 867 height 1514
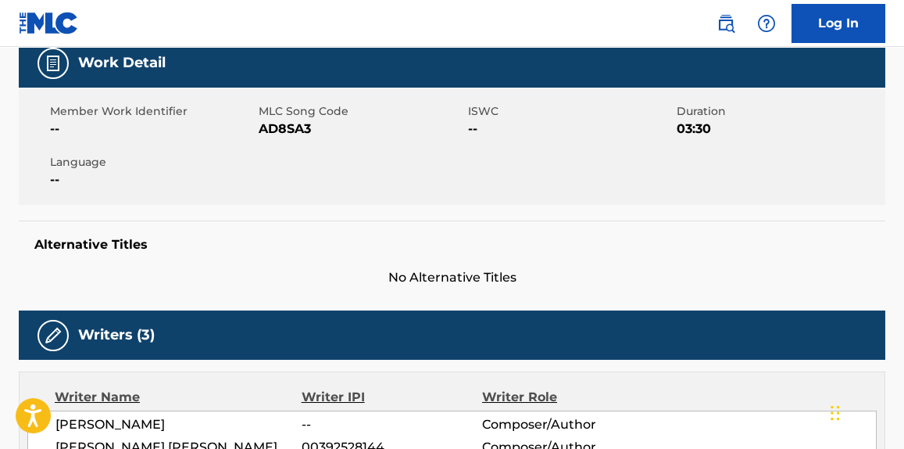
scroll to position [0, 0]
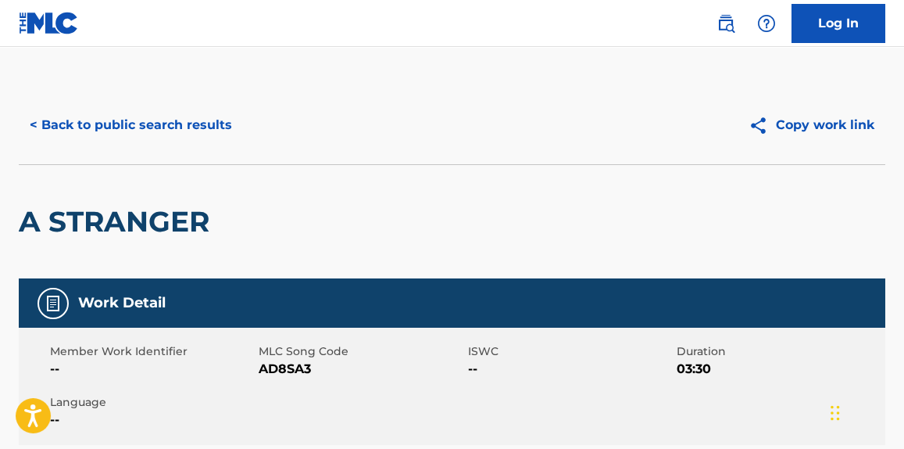
click at [207, 119] on button "< Back to public search results" at bounding box center [131, 125] width 224 height 39
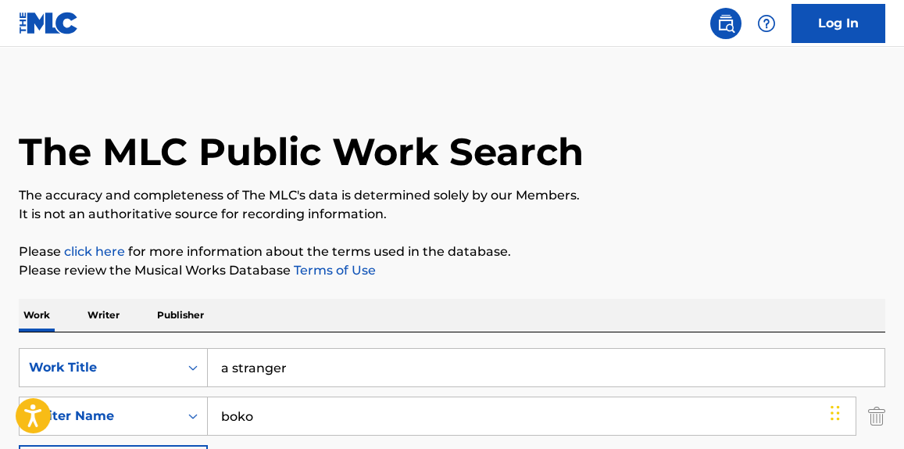
scroll to position [299, 0]
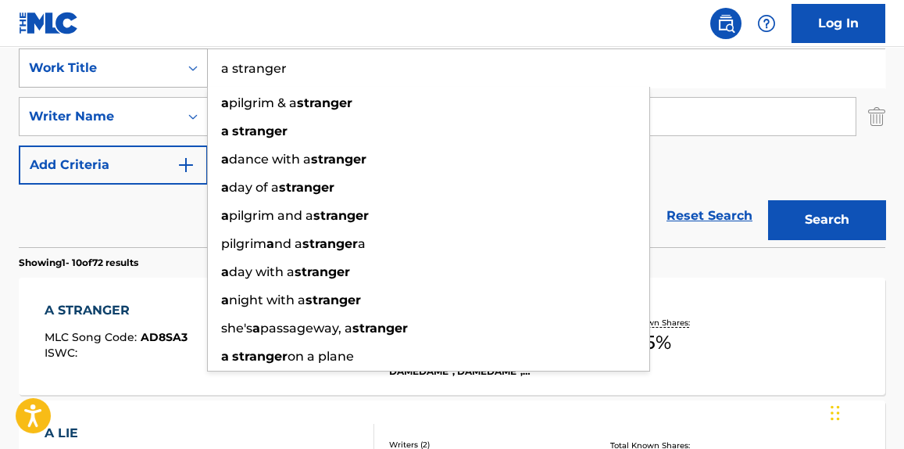
drag, startPoint x: 417, startPoint y: 72, endPoint x: 131, endPoint y: 72, distance: 286.1
click at [131, 72] on div "SearchWithCriteria1760bc84-026b-4a37-bb00-1648fee1ac3c Work Title a stranger a …" at bounding box center [452, 67] width 867 height 39
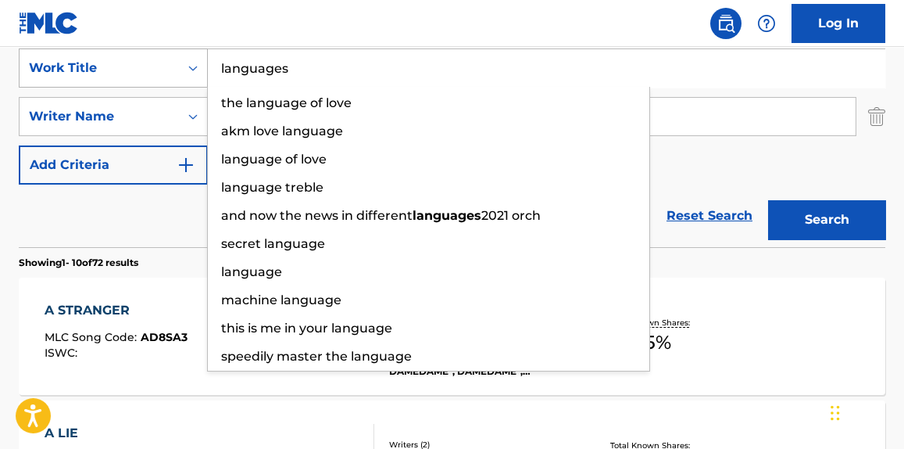
click at [768, 200] on button "Search" at bounding box center [826, 219] width 117 height 39
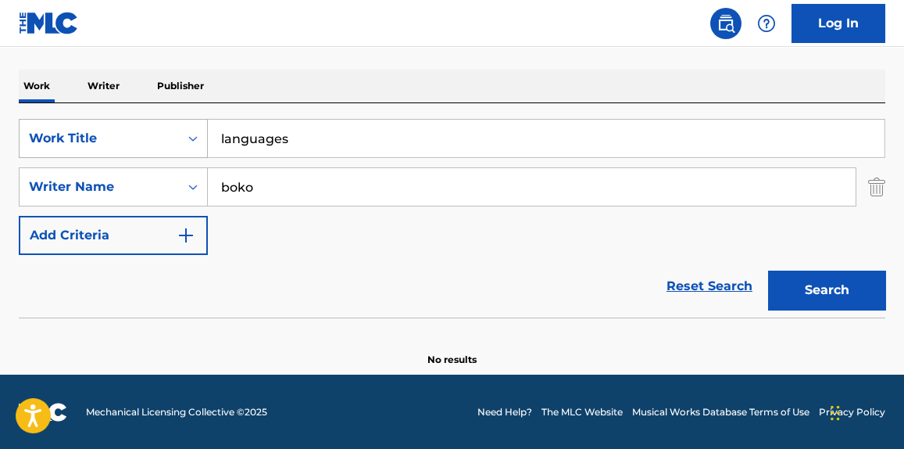
drag, startPoint x: 341, startPoint y: 135, endPoint x: 90, endPoint y: 138, distance: 250.9
click at [90, 138] on div "SearchWithCriteria1760bc84-026b-4a37-bb00-1648fee1ac3c Work Title languages" at bounding box center [452, 138] width 867 height 39
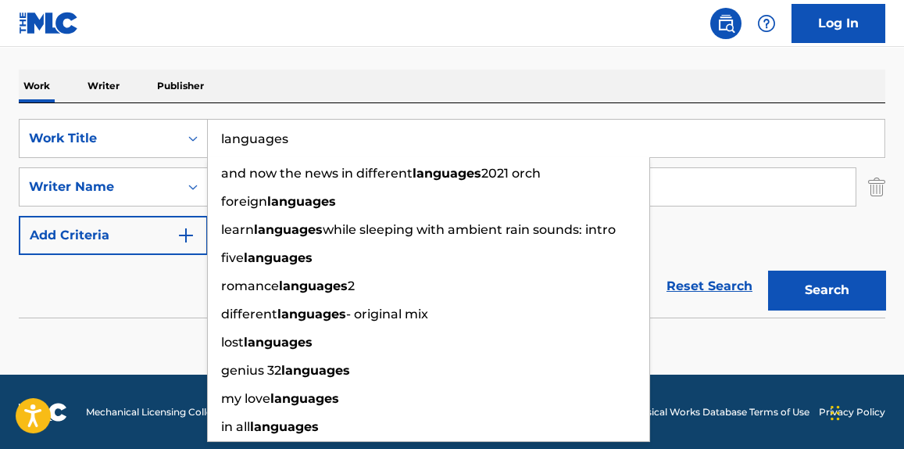
click at [382, 146] on input "languages" at bounding box center [546, 139] width 677 height 38
paste input "ALL OF MY LIFE"
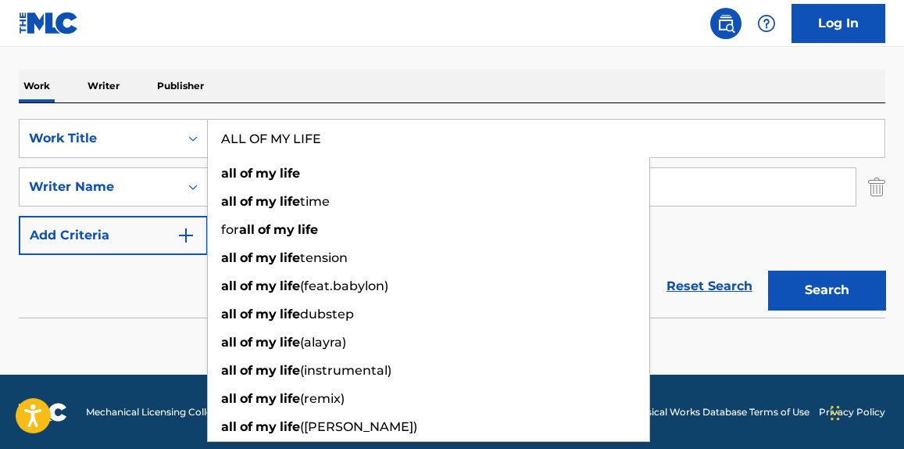
type input "ALL OF MY LIFE"
click at [447, 73] on div "Work Writer Publisher" at bounding box center [452, 86] width 867 height 33
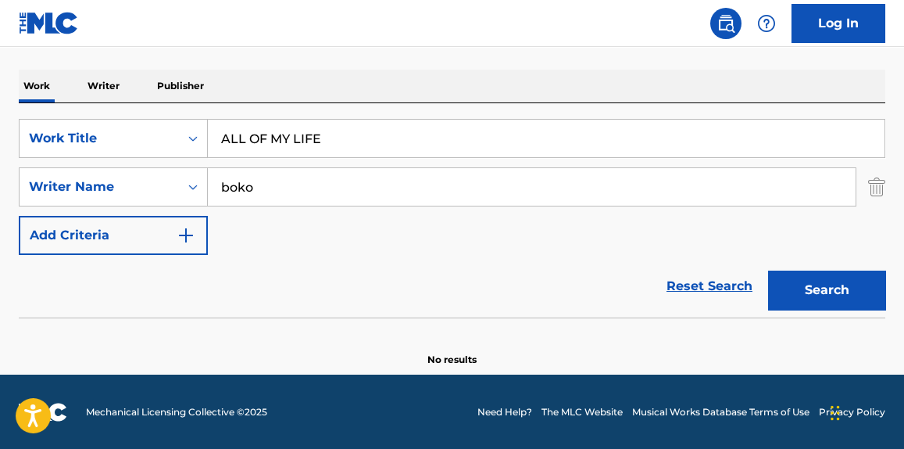
click at [817, 281] on button "Search" at bounding box center [826, 289] width 117 height 39
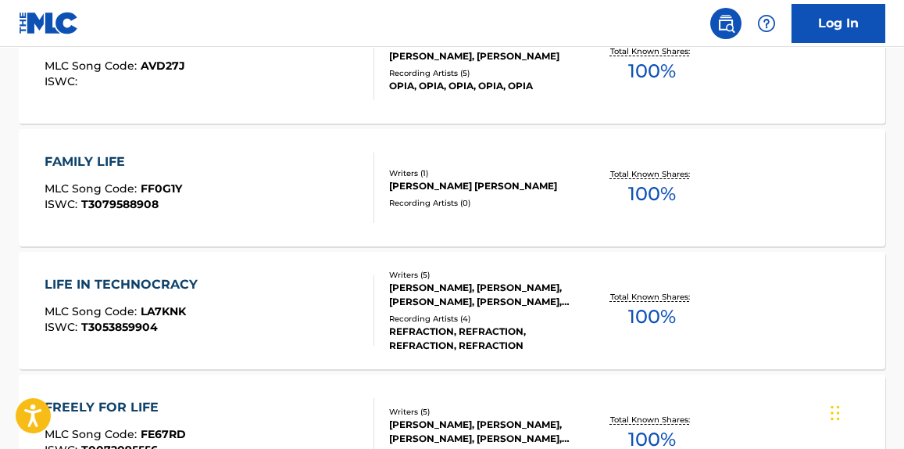
scroll to position [584, 0]
